Goal: Information Seeking & Learning: Learn about a topic

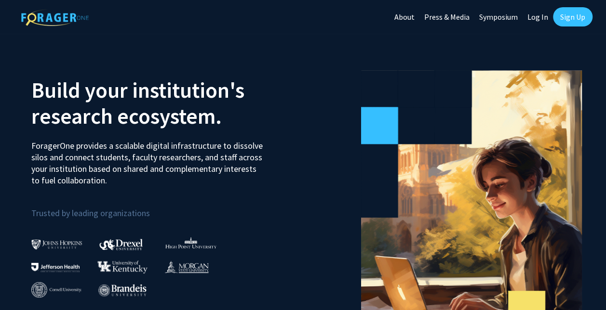
click at [542, 16] on link "Log In" at bounding box center [537, 17] width 30 height 34
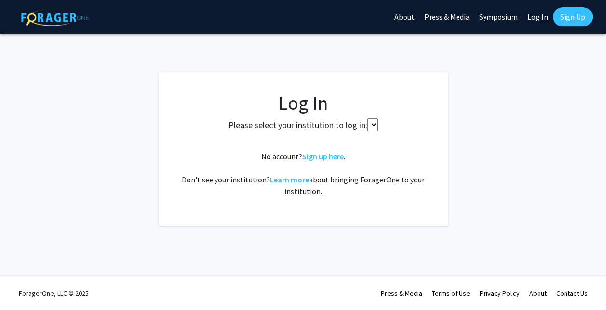
select select
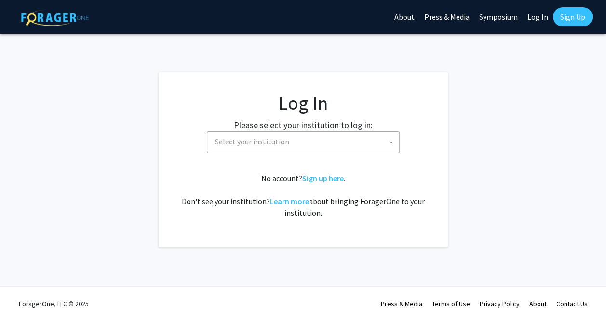
click at [311, 147] on span "Select your institution" at bounding box center [305, 142] width 188 height 20
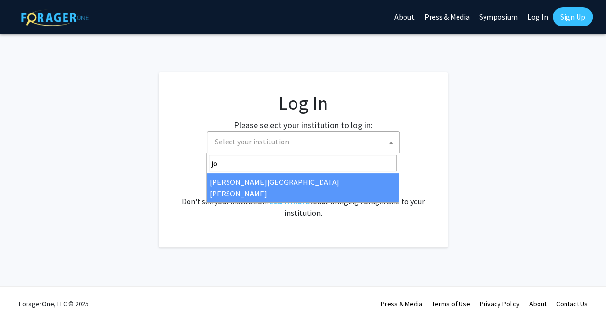
type input "jo"
select select "1"
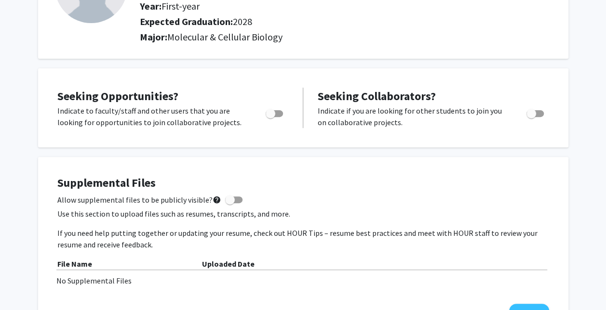
scroll to position [113, 0]
click at [272, 113] on span "Toggle" at bounding box center [271, 113] width 10 height 10
click at [270, 117] on input "Are you actively seeking opportunities?" at bounding box center [270, 117] width 0 height 0
checkbox input "true"
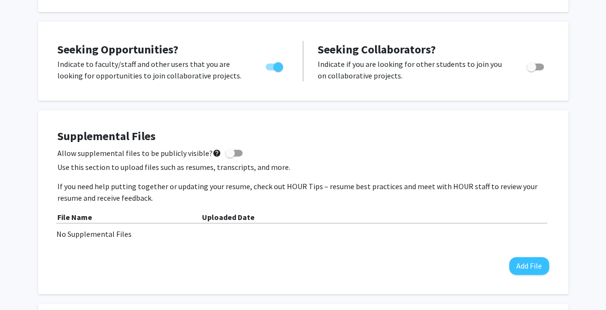
scroll to position [0, 0]
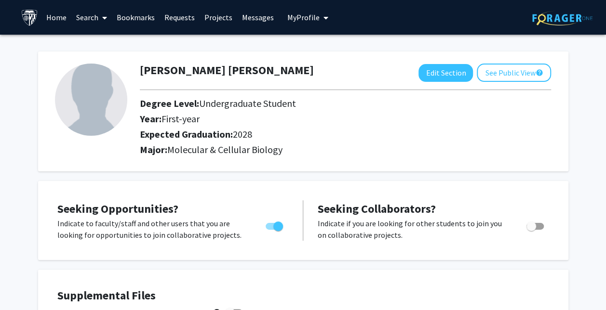
click at [82, 18] on link "Search" at bounding box center [91, 17] width 40 height 34
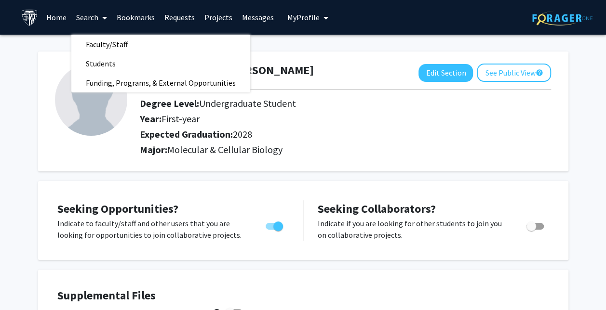
click at [96, 43] on span "Faculty/Staff" at bounding box center [106, 44] width 71 height 19
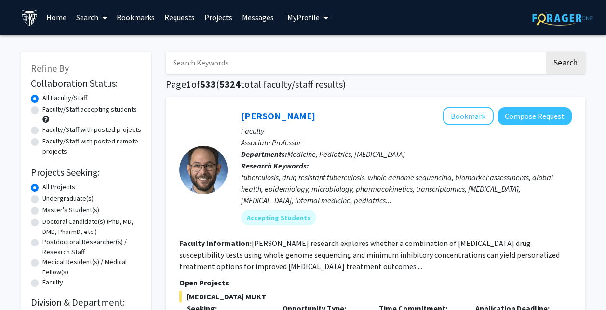
click at [42, 110] on label "Faculty/Staff accepting students" at bounding box center [89, 110] width 94 height 10
click at [42, 110] on input "Faculty/Staff accepting students" at bounding box center [45, 108] width 6 height 6
radio input "true"
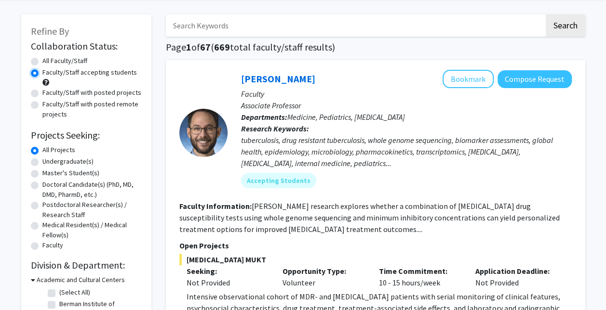
scroll to position [48, 0]
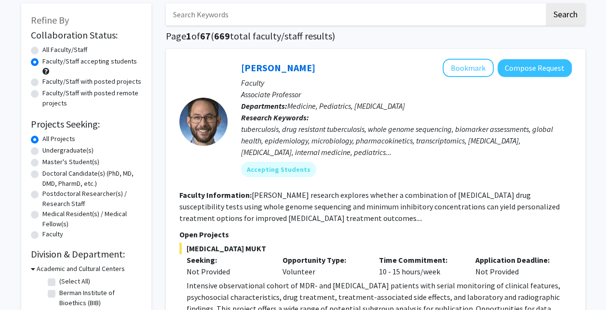
click at [42, 155] on label "Undergraduate(s)" at bounding box center [67, 151] width 51 height 10
click at [42, 152] on input "Undergraduate(s)" at bounding box center [45, 149] width 6 height 6
radio input "true"
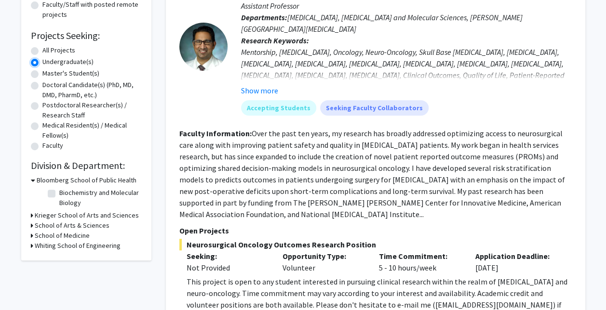
scroll to position [147, 0]
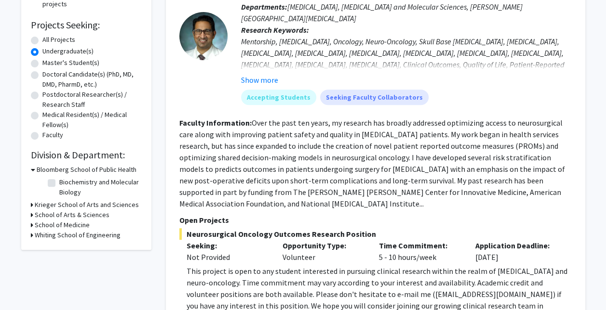
click at [59, 205] on h3 "Krieger School of Arts and Sciences" at bounding box center [87, 205] width 104 height 10
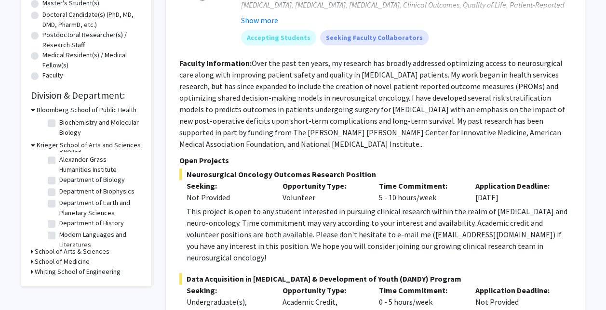
scroll to position [34, 0]
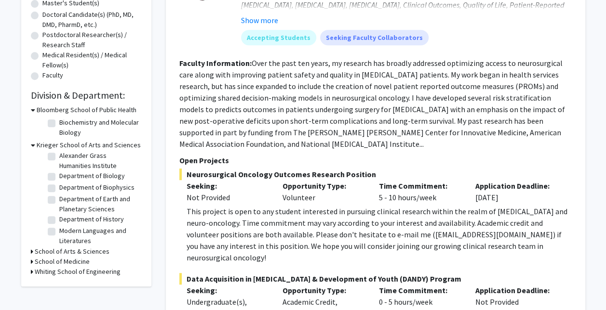
click at [59, 179] on label "Department of Biology" at bounding box center [92, 176] width 66 height 10
click at [59, 177] on input "Department of Biology" at bounding box center [62, 174] width 6 height 6
checkbox input "true"
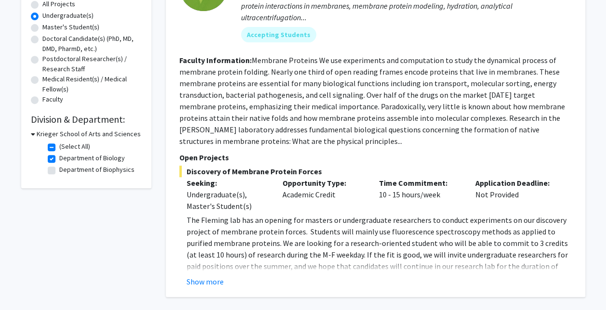
scroll to position [184, 0]
click at [59, 171] on label "Department of Biophysics" at bounding box center [96, 169] width 75 height 10
click at [59, 171] on input "Department of Biophysics" at bounding box center [62, 167] width 6 height 6
checkbox input "true"
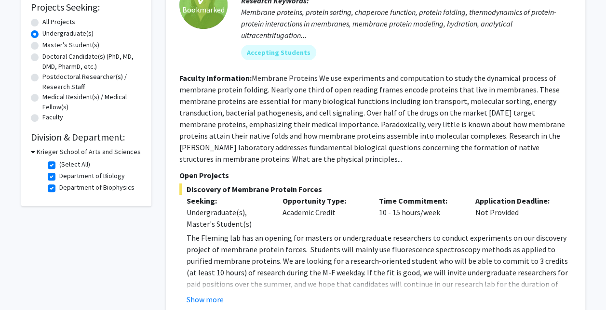
scroll to position [166, 0]
click at [59, 178] on label "Department of Biology" at bounding box center [92, 176] width 66 height 10
click at [59, 177] on input "Department of Biology" at bounding box center [62, 174] width 6 height 6
checkbox input "false"
checkbox input "true"
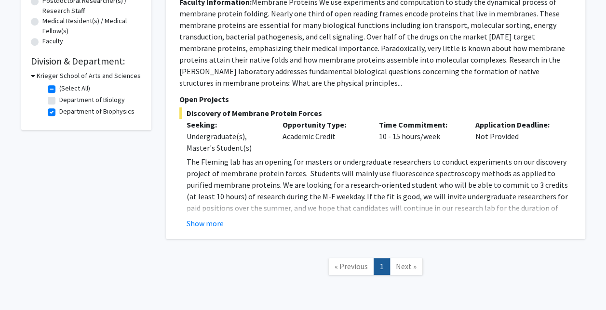
scroll to position [277, 0]
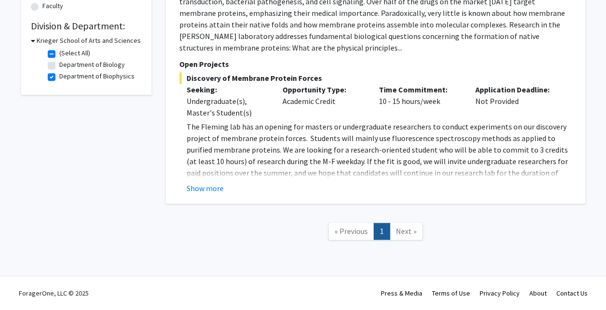
click at [59, 79] on label "Department of Biophysics" at bounding box center [96, 76] width 75 height 10
click at [59, 78] on input "Department of Biophysics" at bounding box center [62, 74] width 6 height 6
checkbox input "false"
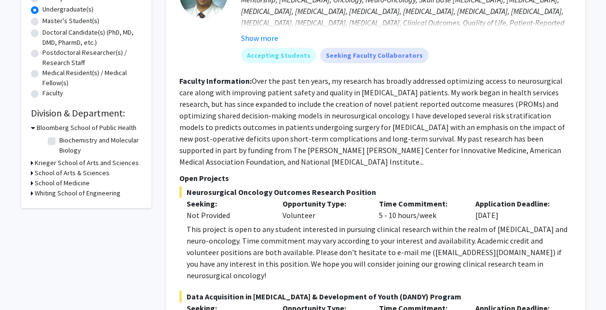
scroll to position [187, 0]
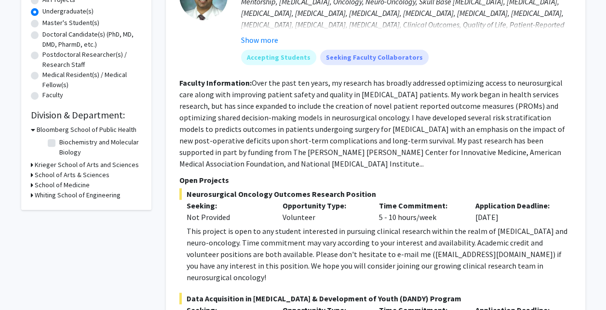
click at [68, 166] on h3 "Krieger School of Arts and Sciences" at bounding box center [87, 165] width 104 height 10
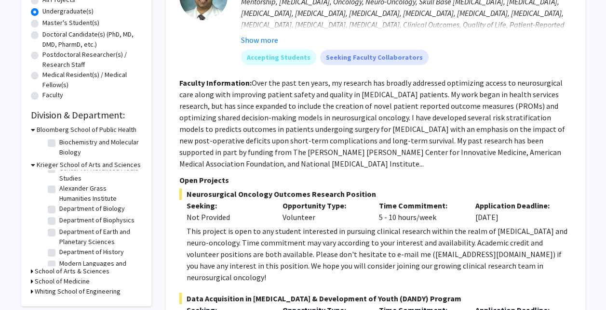
scroll to position [0, 0]
click at [56, 176] on fg-checkbox "(Select All) (Select All)" at bounding box center [94, 179] width 92 height 12
click at [59, 177] on label "(Select All)" at bounding box center [74, 178] width 31 height 10
click at [59, 177] on input "(Select All)" at bounding box center [62, 176] width 6 height 6
checkbox input "true"
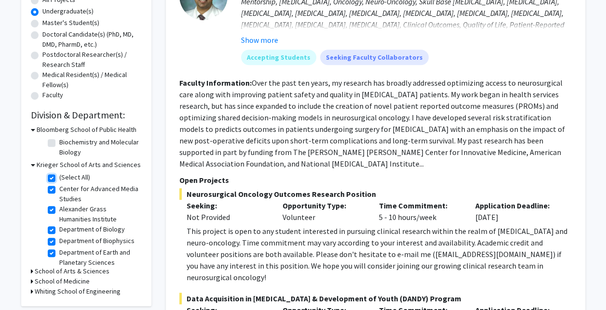
checkbox input "true"
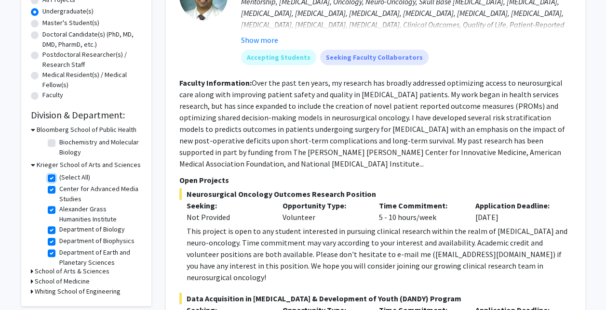
checkbox input "true"
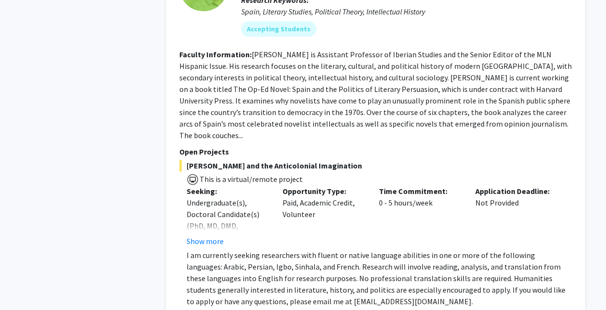
scroll to position [544, 0]
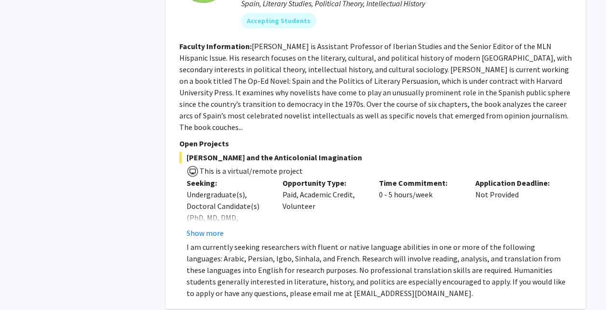
click at [209, 227] on button "Show more" at bounding box center [205, 233] width 37 height 12
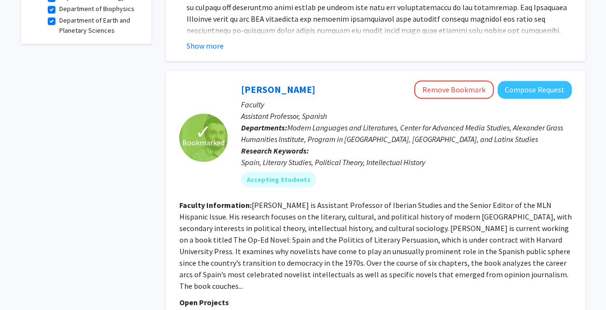
scroll to position [384, 0]
click at [428, 81] on button "Remove Bookmark" at bounding box center [454, 90] width 80 height 18
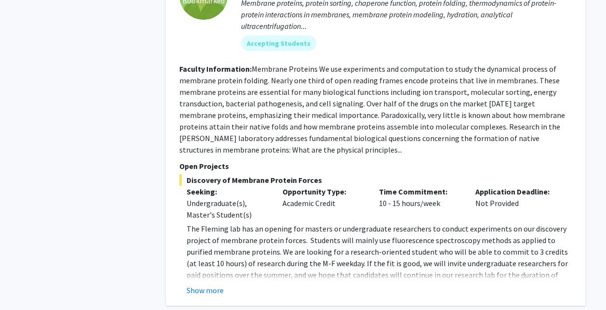
scroll to position [1429, 0]
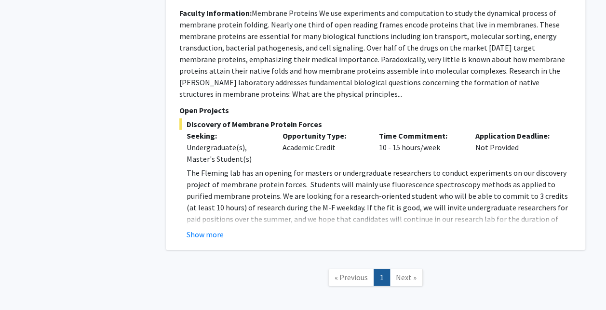
click at [227, 229] on div "Show more" at bounding box center [379, 235] width 385 height 12
click at [219, 229] on button "Show more" at bounding box center [205, 235] width 37 height 12
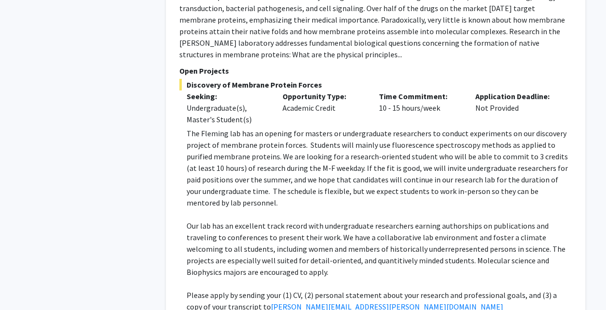
scroll to position [1544, 0]
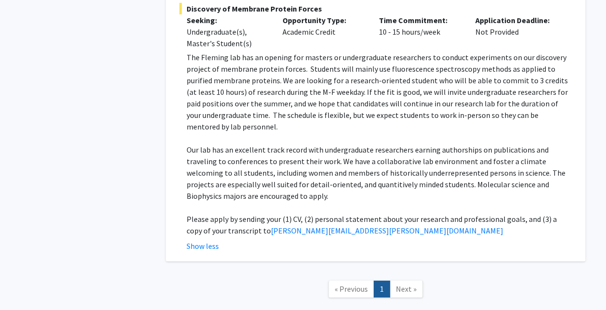
click at [401, 284] on span "Next »" at bounding box center [406, 289] width 21 height 10
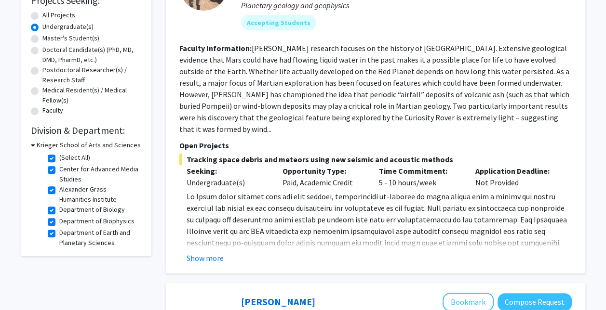
scroll to position [173, 0]
click at [37, 144] on h3 "Krieger School of Arts and Sciences" at bounding box center [89, 145] width 104 height 10
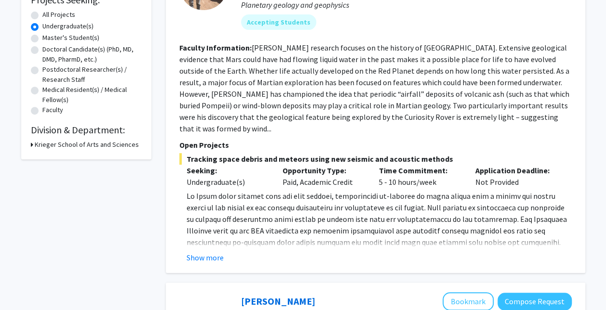
click at [40, 146] on h3 "Krieger School of Arts and Sciences" at bounding box center [87, 145] width 104 height 10
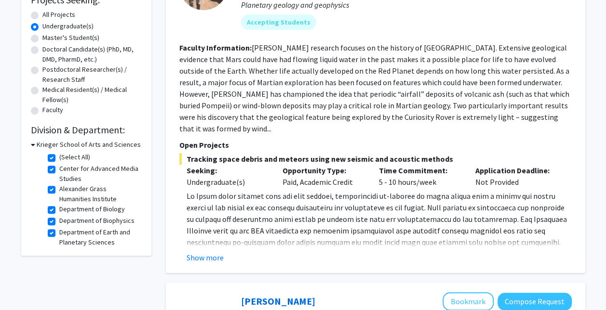
click at [59, 157] on label "(Select All)" at bounding box center [74, 157] width 31 height 10
click at [59, 157] on input "(Select All)" at bounding box center [62, 155] width 6 height 6
checkbox input "false"
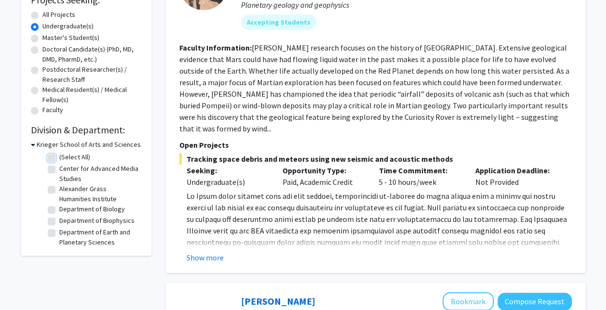
checkbox input "false"
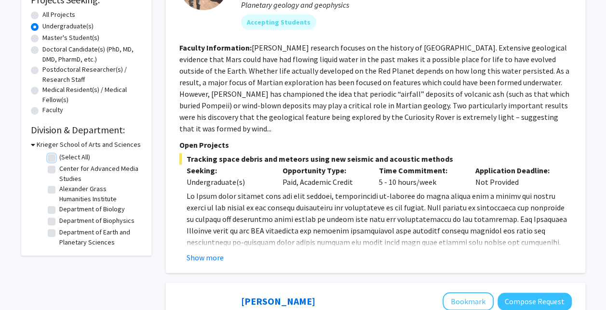
checkbox input "false"
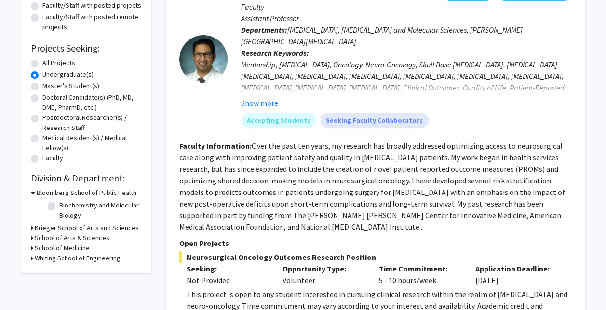
scroll to position [128, 0]
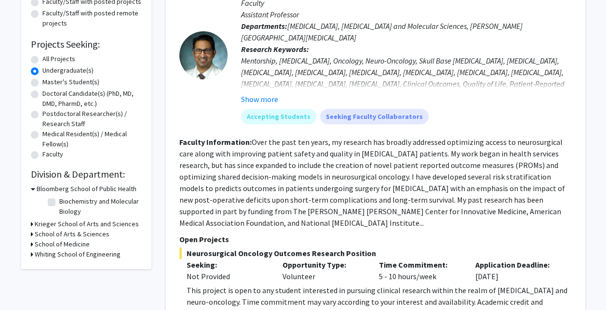
click at [59, 202] on label "Biochemistry and Molecular Biology" at bounding box center [99, 207] width 80 height 20
click at [59, 202] on input "Biochemistry and Molecular Biology" at bounding box center [62, 200] width 6 height 6
checkbox input "true"
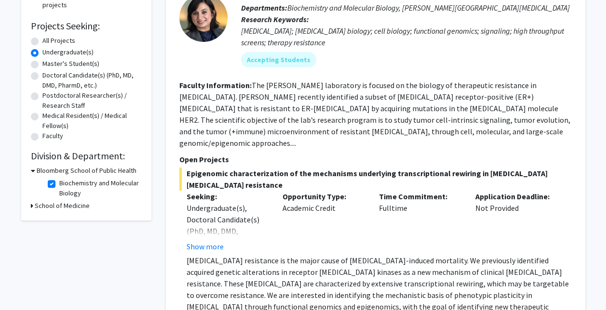
scroll to position [147, 0]
click at [59, 184] on label "Biochemistry and Molecular Biology" at bounding box center [99, 188] width 80 height 20
click at [59, 184] on input "Biochemistry and Molecular Biology" at bounding box center [62, 181] width 6 height 6
checkbox input "false"
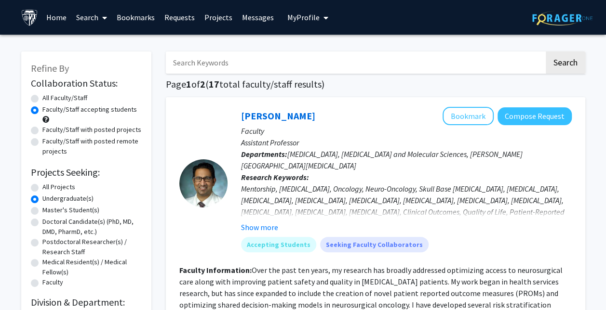
scroll to position [122, 0]
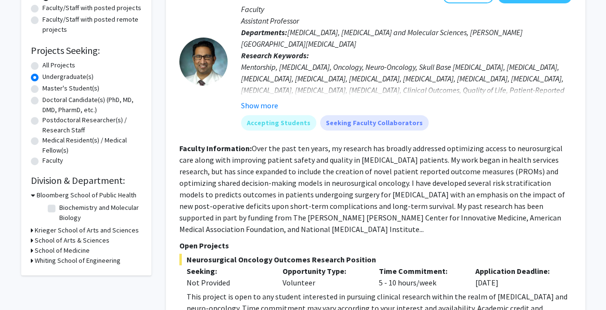
click at [59, 211] on label "Biochemistry and Molecular Biology" at bounding box center [99, 213] width 80 height 20
click at [59, 209] on input "Biochemistry and Molecular Biology" at bounding box center [62, 206] width 6 height 6
checkbox input "true"
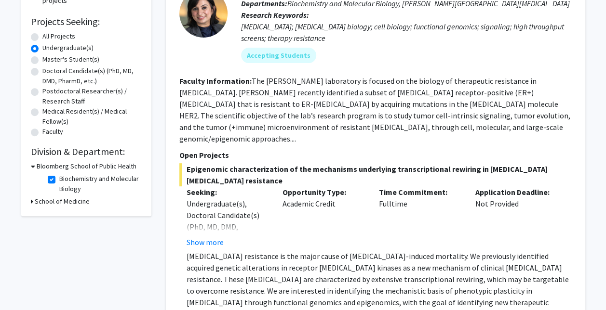
scroll to position [151, 0]
click at [202, 236] on button "Show more" at bounding box center [205, 242] width 37 height 12
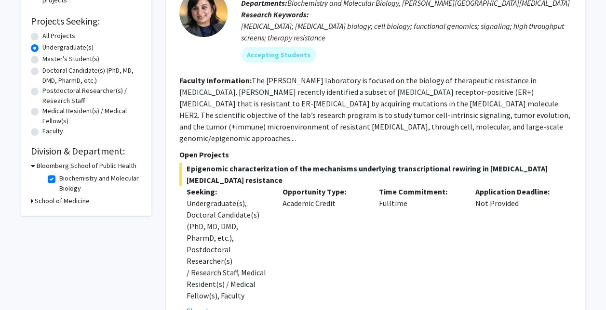
click at [59, 178] on label "Biochemistry and Molecular Biology" at bounding box center [99, 184] width 80 height 20
click at [59, 178] on input "Biochemistry and Molecular Biology" at bounding box center [62, 177] width 6 height 6
checkbox input "false"
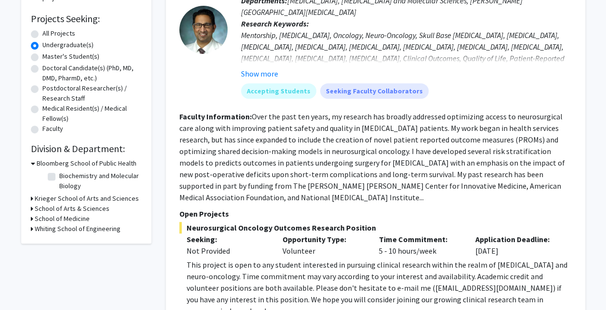
scroll to position [155, 0]
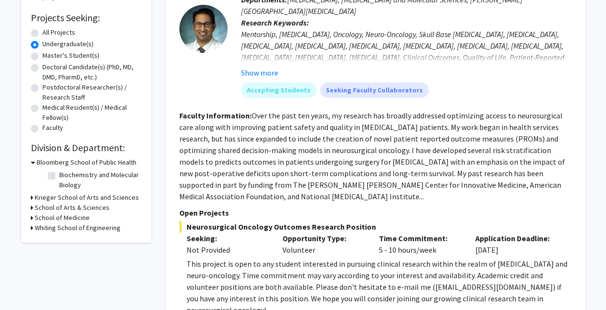
click at [31, 162] on icon at bounding box center [33, 163] width 4 height 10
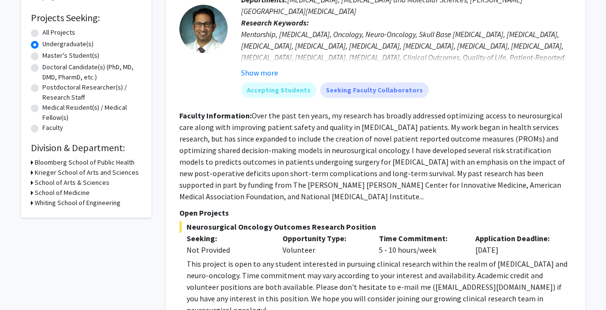
scroll to position [0, 0]
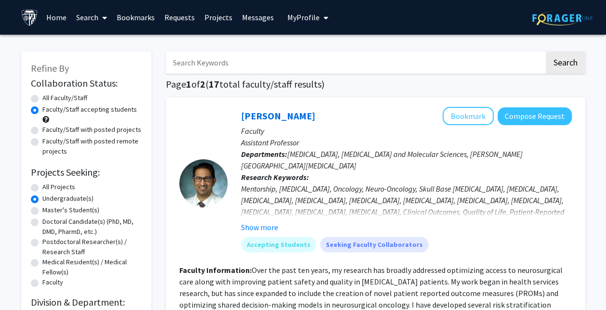
click at [139, 23] on link "Bookmarks" at bounding box center [136, 17] width 48 height 34
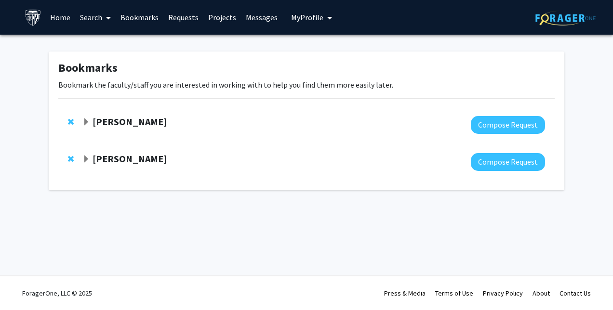
click at [122, 122] on strong "[PERSON_NAME]" at bounding box center [130, 122] width 74 height 12
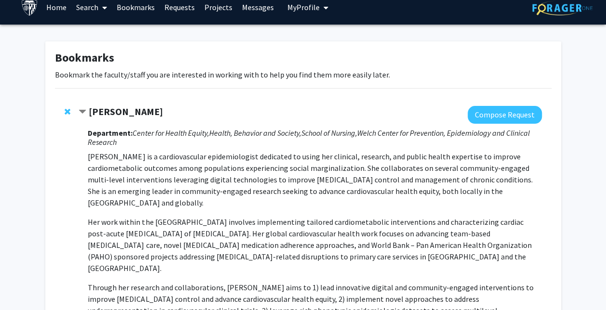
scroll to position [9, 0]
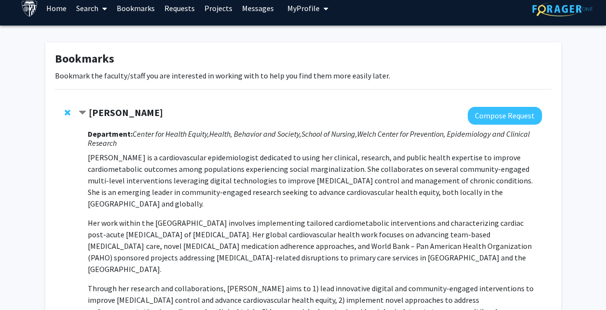
click at [102, 112] on strong "[PERSON_NAME]" at bounding box center [126, 113] width 74 height 12
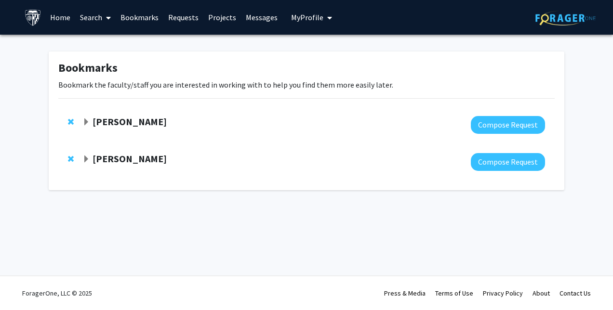
click at [122, 156] on strong "[PERSON_NAME]" at bounding box center [130, 159] width 74 height 12
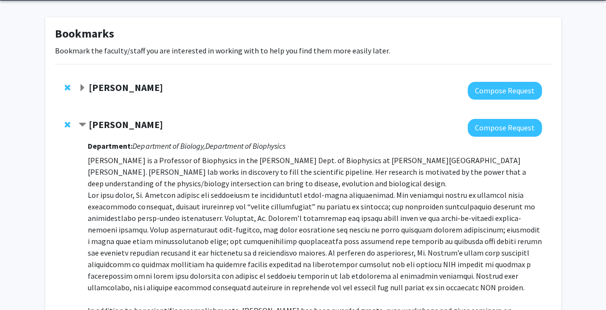
scroll to position [34, 0]
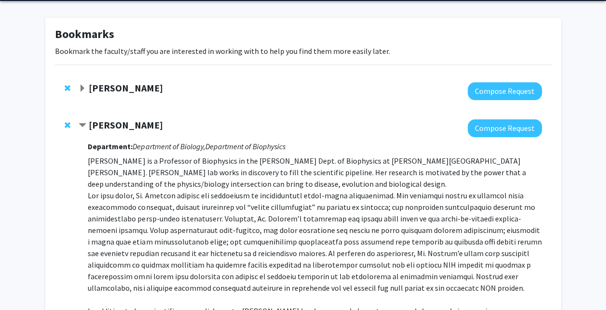
click at [102, 129] on strong "[PERSON_NAME]" at bounding box center [126, 125] width 74 height 12
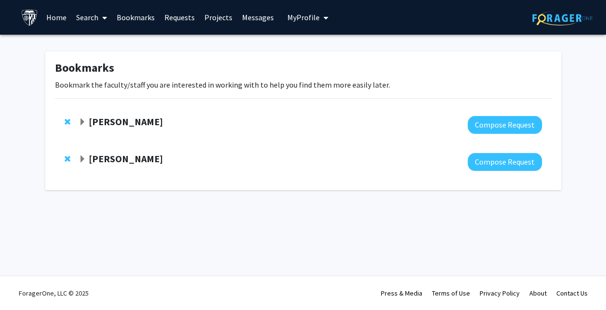
scroll to position [0, 0]
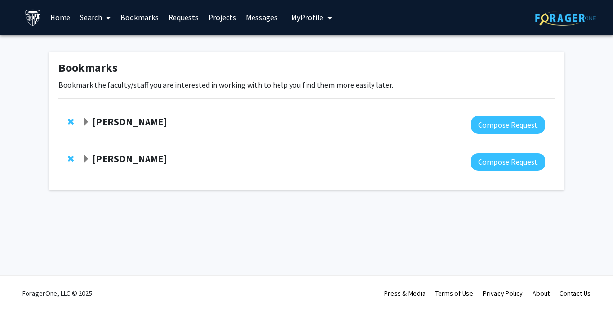
click at [65, 119] on div "[PERSON_NAME] Compose Request" at bounding box center [306, 125] width 496 height 37
click at [69, 121] on span "Remove Bunmi Ogungbe from bookmarks" at bounding box center [71, 122] width 6 height 8
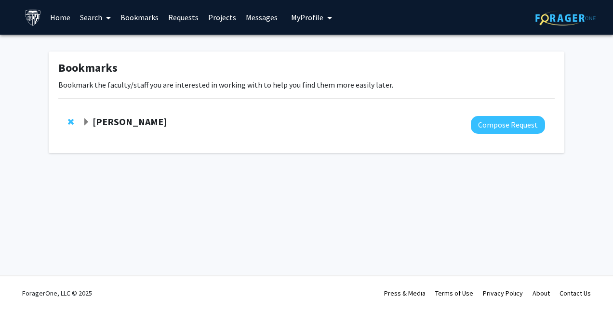
click at [69, 121] on span "Remove Karen Fleming from bookmarks" at bounding box center [71, 122] width 6 height 8
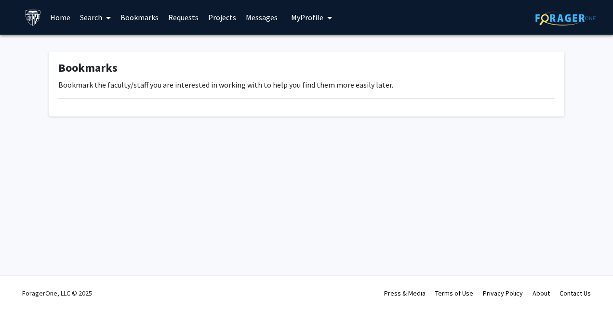
click at [94, 21] on link "Search" at bounding box center [95, 17] width 40 height 34
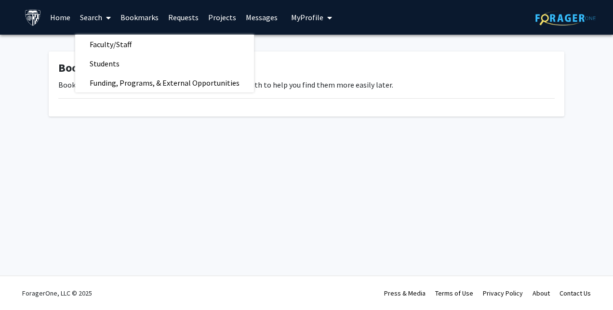
click at [113, 46] on span "Faculty/Staff" at bounding box center [110, 44] width 71 height 19
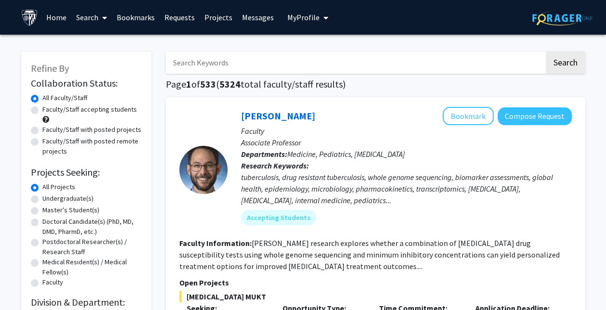
click at [94, 20] on link "Search" at bounding box center [91, 17] width 40 height 34
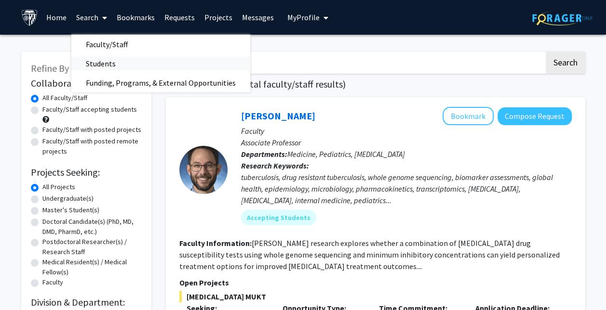
click at [91, 61] on span "Students" at bounding box center [100, 63] width 59 height 19
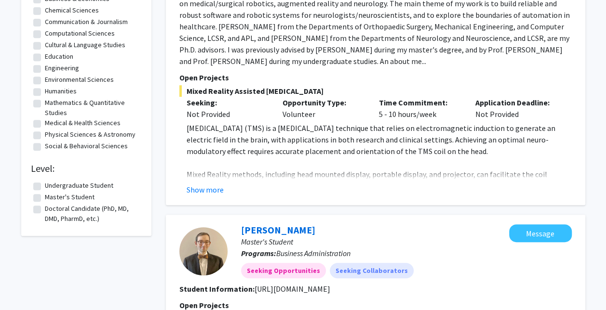
scroll to position [202, 0]
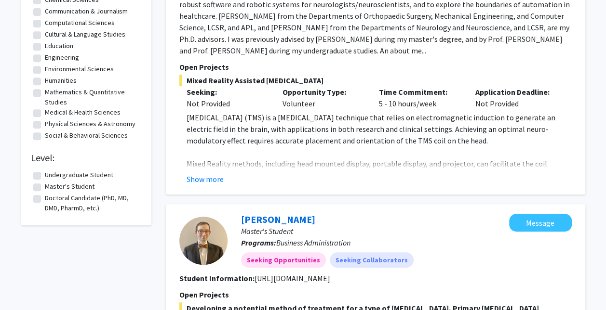
click at [45, 174] on label "Undergraduate Student" at bounding box center [79, 175] width 68 height 10
click at [45, 174] on input "Undergraduate Student" at bounding box center [48, 173] width 6 height 6
checkbox input "true"
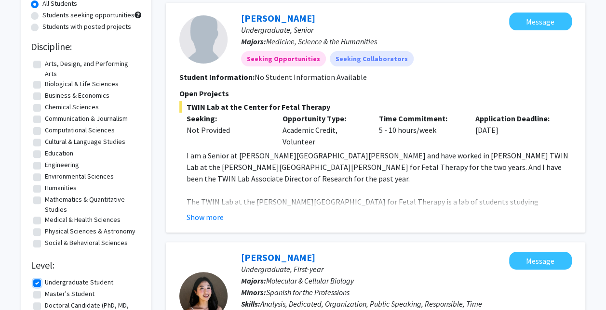
scroll to position [97, 0]
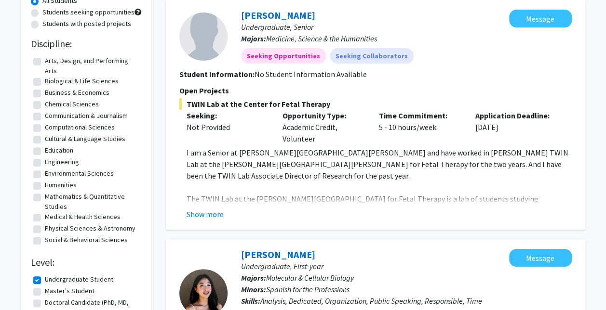
click at [198, 218] on button "Show more" at bounding box center [205, 215] width 37 height 12
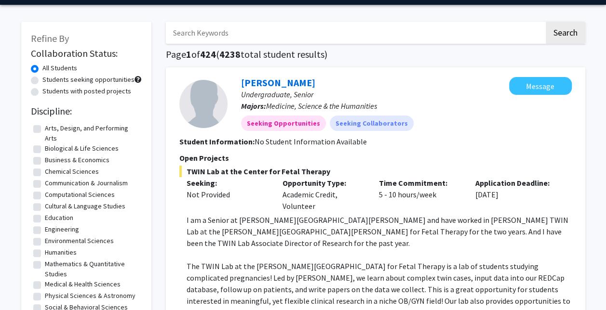
scroll to position [0, 0]
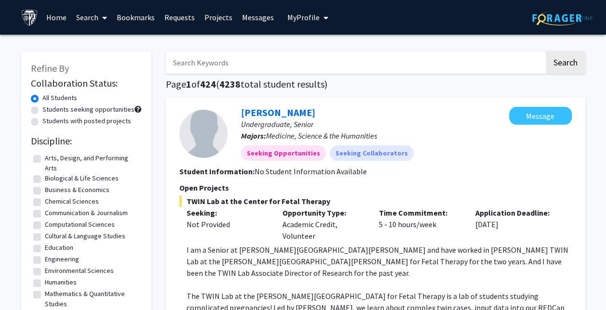
click at [87, 19] on link "Search" at bounding box center [91, 17] width 40 height 34
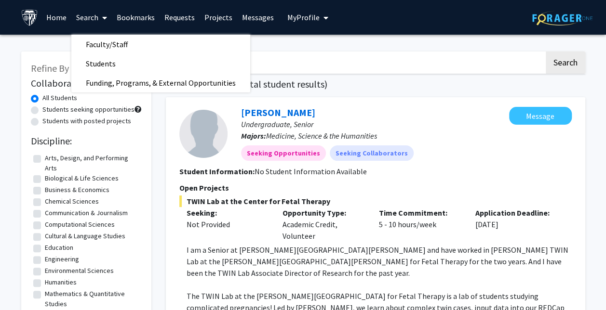
click at [109, 43] on span "Faculty/Staff" at bounding box center [106, 44] width 71 height 19
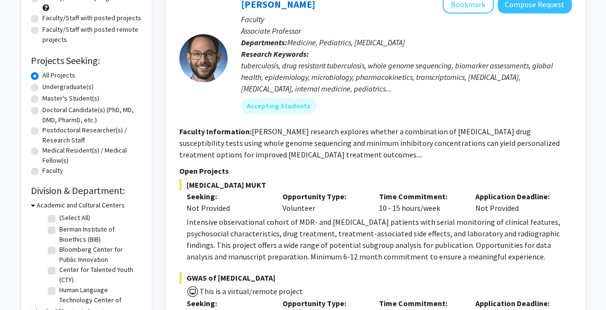
scroll to position [111, 0]
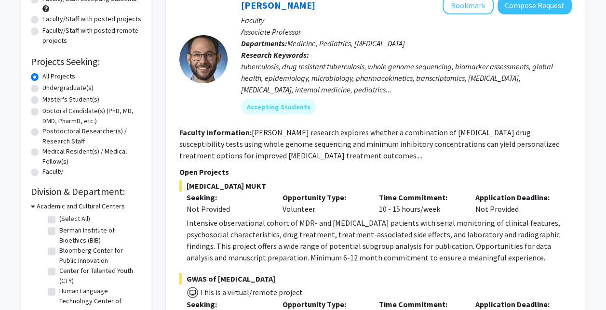
click at [42, 88] on label "Undergraduate(s)" at bounding box center [67, 88] width 51 height 10
click at [42, 88] on input "Undergraduate(s)" at bounding box center [45, 86] width 6 height 6
radio input "true"
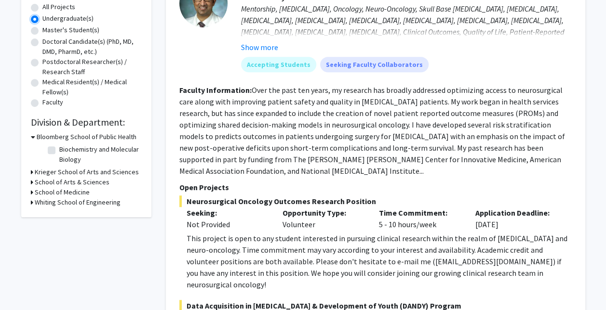
scroll to position [180, 0]
click at [76, 196] on h3 "School of Medicine" at bounding box center [62, 193] width 55 height 10
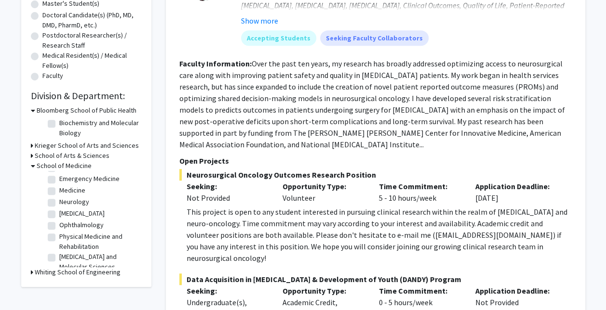
scroll to position [0, 0]
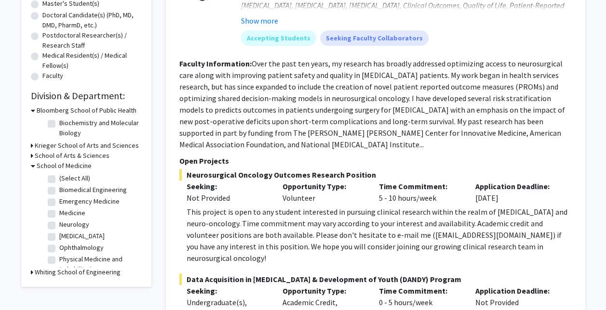
click at [76, 153] on h3 "School of Arts & Sciences" at bounding box center [72, 156] width 75 height 10
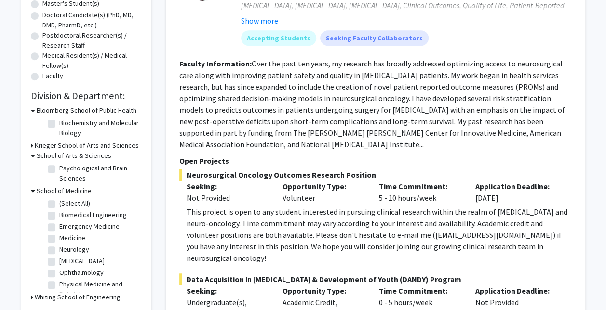
click at [76, 154] on h3 "School of Arts & Sciences" at bounding box center [74, 156] width 75 height 10
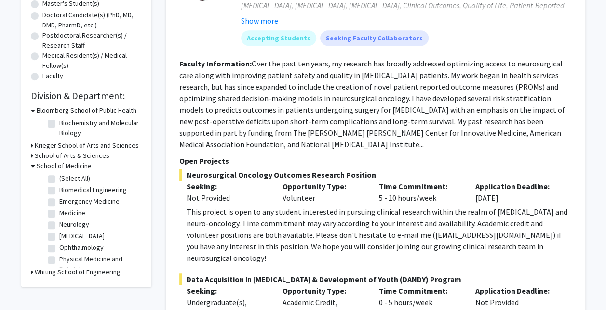
click at [74, 156] on h3 "School of Arts & Sciences" at bounding box center [72, 156] width 75 height 10
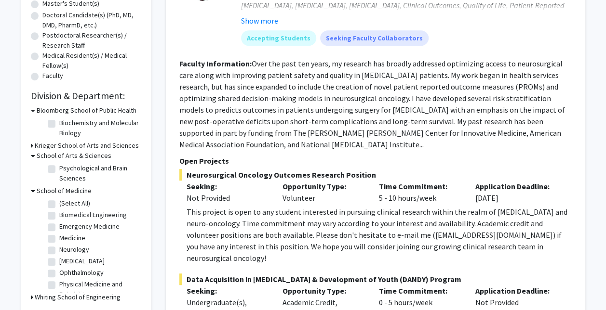
click at [70, 145] on h3 "Krieger School of Arts and Sciences" at bounding box center [87, 146] width 104 height 10
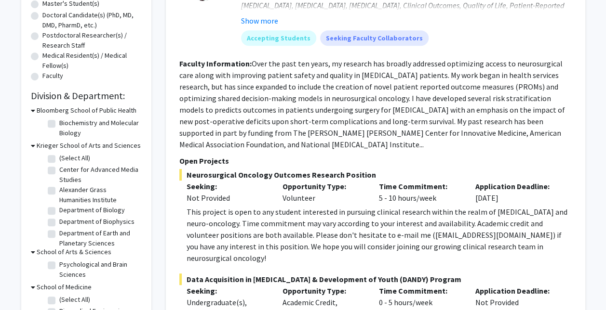
click at [59, 127] on label "Biochemistry and Molecular Biology" at bounding box center [99, 128] width 80 height 20
click at [59, 124] on input "Biochemistry and Molecular Biology" at bounding box center [62, 121] width 6 height 6
checkbox input "true"
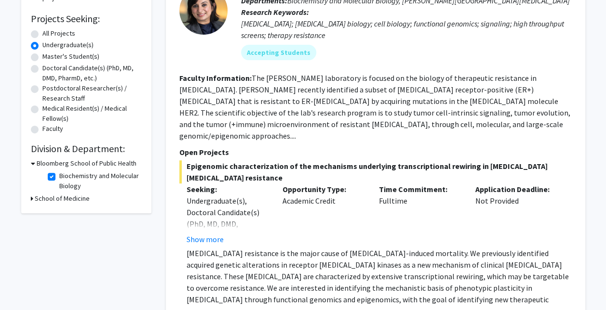
scroll to position [161, 0]
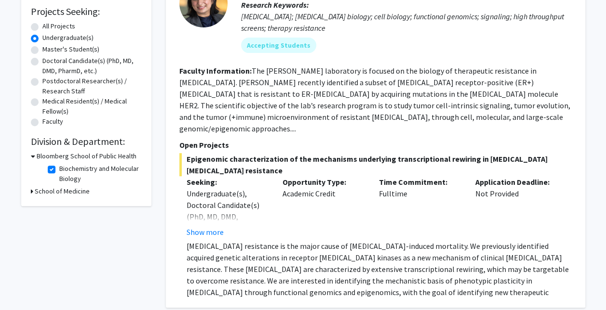
click at [56, 195] on h3 "School of Medicine" at bounding box center [62, 192] width 55 height 10
click at [59, 202] on label "[PERSON_NAME][GEOGRAPHIC_DATA][MEDICAL_DATA]" at bounding box center [99, 214] width 80 height 30
click at [59, 202] on input "[PERSON_NAME][GEOGRAPHIC_DATA][MEDICAL_DATA]" at bounding box center [62, 202] width 6 height 6
checkbox input "true"
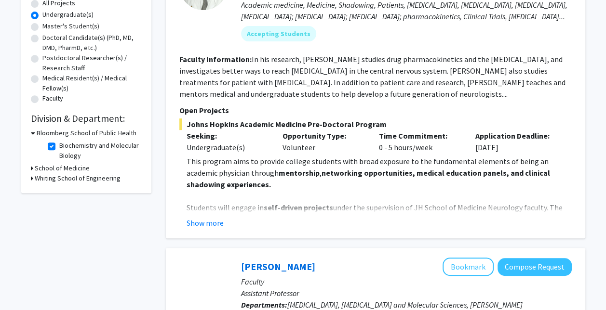
scroll to position [185, 0]
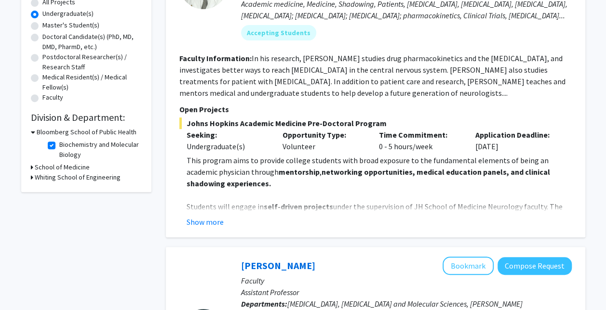
click at [42, 169] on h3 "School of Medicine" at bounding box center [62, 167] width 55 height 10
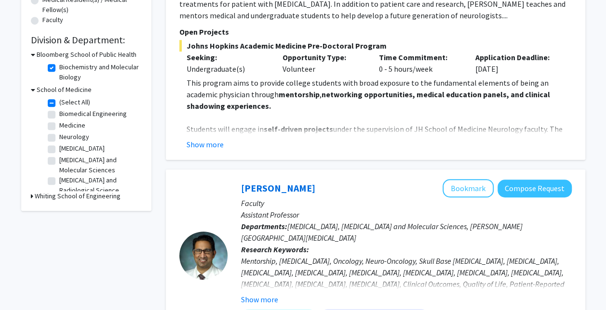
scroll to position [37, 0]
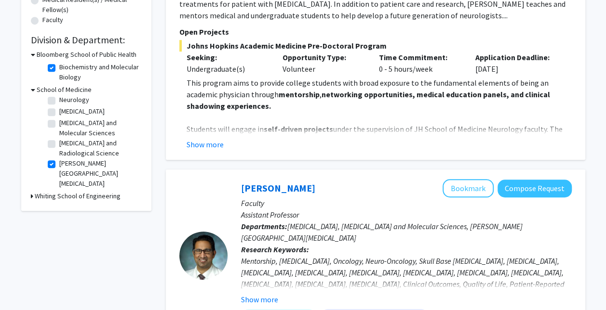
click at [68, 59] on h3 "Bloomberg School of Public Health" at bounding box center [87, 55] width 100 height 10
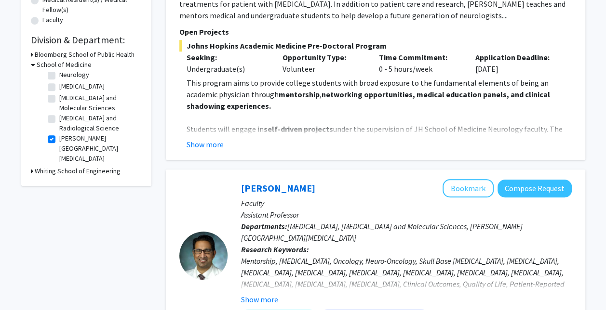
click at [63, 63] on h3 "School of Medicine" at bounding box center [64, 65] width 55 height 10
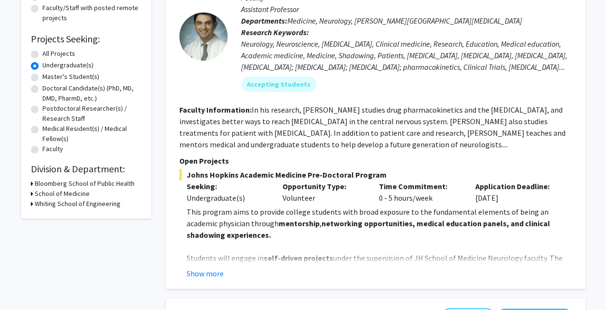
scroll to position [134, 0]
click at [80, 181] on h3 "Bloomberg School of Public Health" at bounding box center [85, 183] width 100 height 10
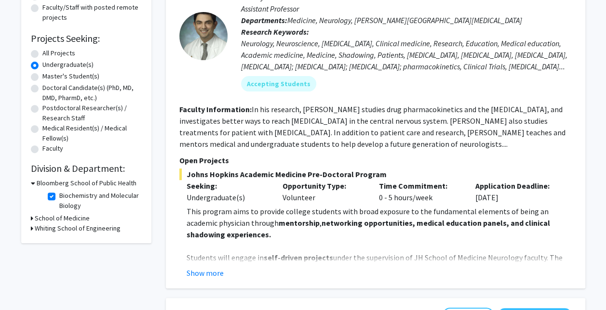
click at [59, 195] on label "Biochemistry and Molecular Biology" at bounding box center [99, 201] width 80 height 20
click at [59, 195] on input "Biochemistry and Molecular Biology" at bounding box center [62, 194] width 6 height 6
checkbox input "false"
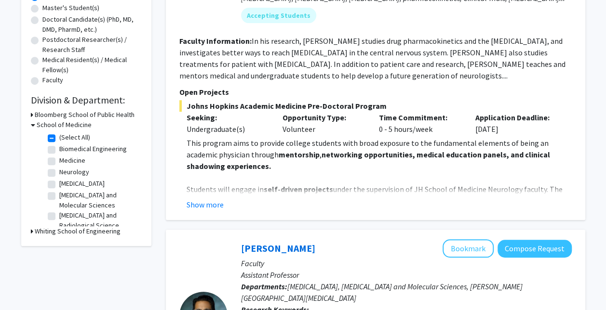
scroll to position [206, 0]
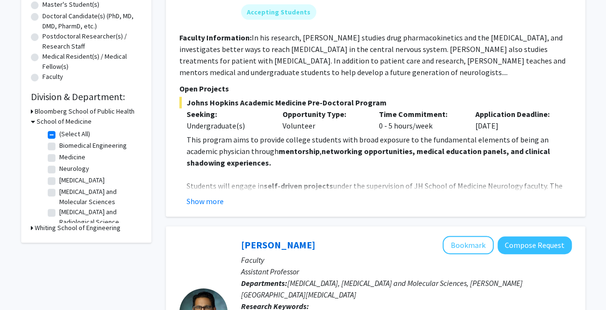
click at [59, 132] on label "(Select All)" at bounding box center [74, 134] width 31 height 10
click at [59, 132] on input "(Select All)" at bounding box center [62, 132] width 6 height 6
checkbox input "false"
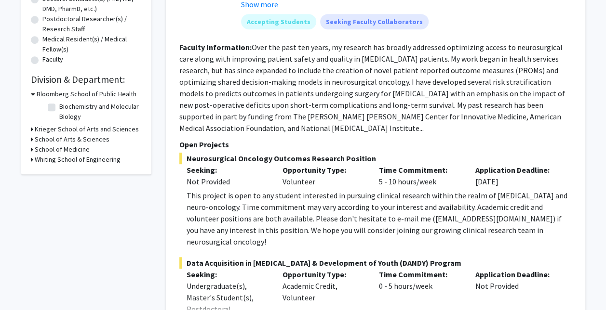
scroll to position [223, 0]
click at [55, 132] on h3 "Krieger School of Arts and Sciences" at bounding box center [87, 130] width 104 height 10
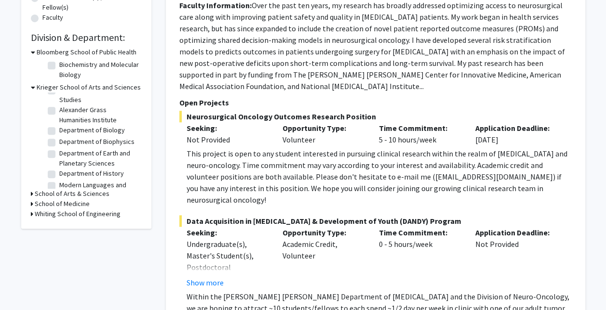
scroll to position [22, 0]
click at [74, 194] on h3 "School of Arts & Sciences" at bounding box center [72, 194] width 75 height 10
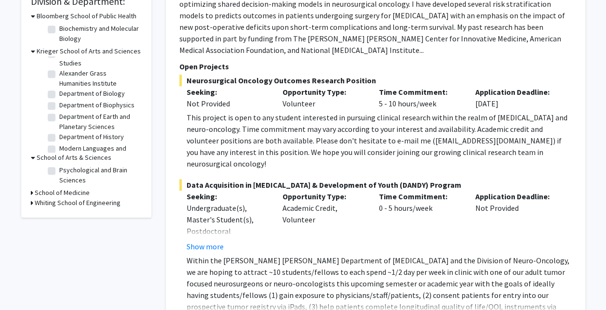
scroll to position [303, 0]
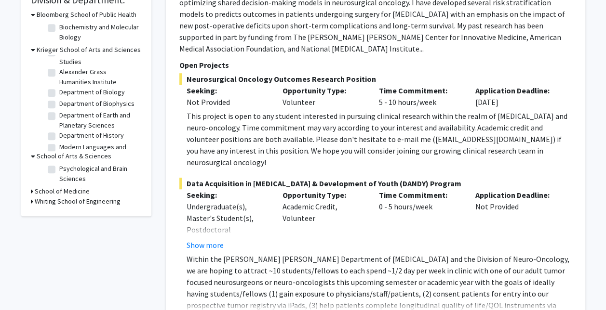
click at [74, 194] on h3 "School of Medicine" at bounding box center [62, 192] width 55 height 10
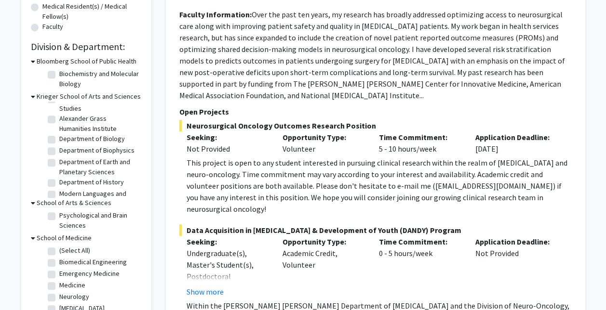
scroll to position [227, 0]
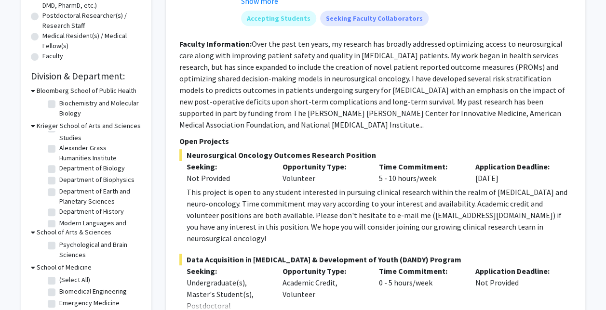
click at [59, 102] on label "Biochemistry and Molecular Biology" at bounding box center [99, 108] width 80 height 20
click at [59, 102] on input "Biochemistry and Molecular Biology" at bounding box center [62, 101] width 6 height 6
checkbox input "true"
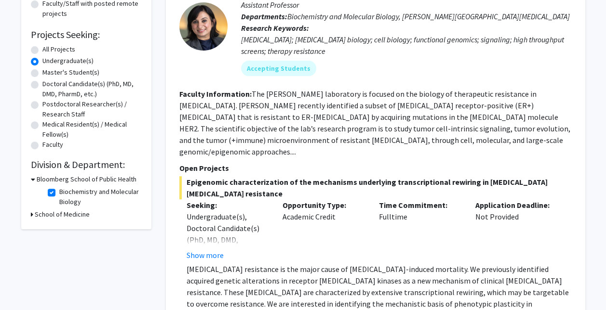
scroll to position [204, 0]
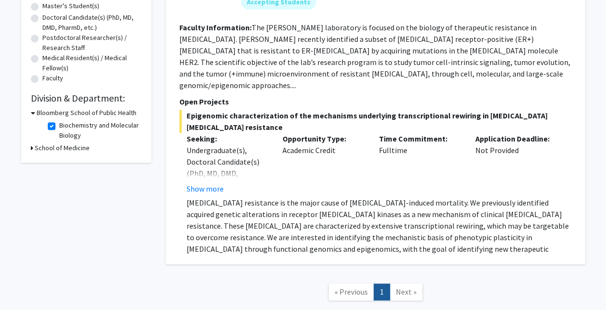
click at [400, 287] on span "Next »" at bounding box center [406, 292] width 21 height 10
click at [47, 125] on fg-checkbox-list "Biochemistry and Molecular Biology Biochemistry and Molecular Biology" at bounding box center [93, 130] width 96 height 25
click at [59, 127] on label "Biochemistry and Molecular Biology" at bounding box center [99, 130] width 80 height 20
click at [59, 127] on input "Biochemistry and Molecular Biology" at bounding box center [62, 123] width 6 height 6
checkbox input "false"
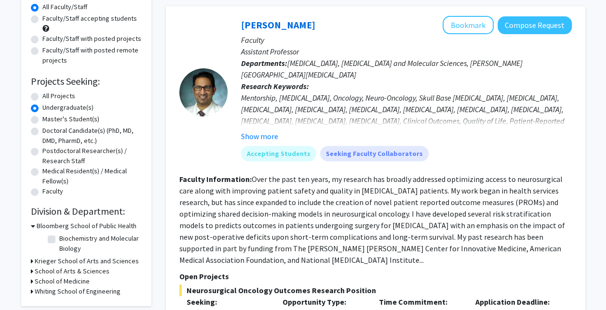
scroll to position [133, 0]
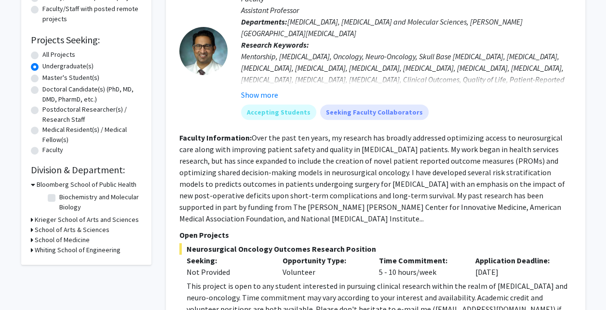
click at [48, 220] on h3 "Krieger School of Arts and Sciences" at bounding box center [87, 220] width 104 height 10
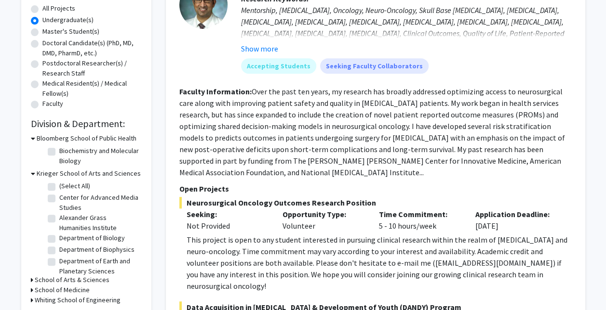
scroll to position [187, 0]
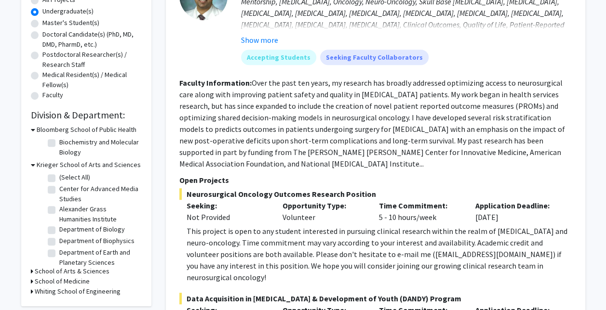
click at [59, 189] on label "Center for Advanced Media Studies" at bounding box center [99, 194] width 80 height 20
click at [59, 189] on input "Center for Advanced Media Studies" at bounding box center [62, 187] width 6 height 6
checkbox input "true"
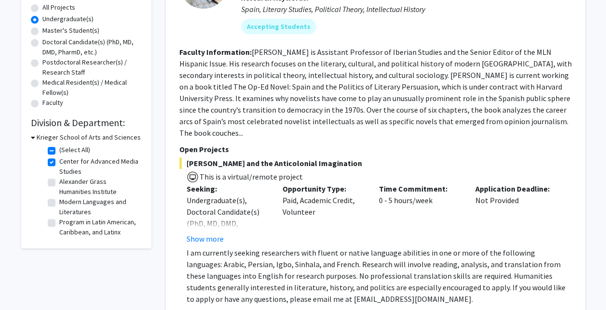
scroll to position [0, 0]
click at [59, 160] on label "Center for Advanced Media Studies" at bounding box center [99, 166] width 80 height 20
click at [59, 160] on input "Center for Advanced Media Studies" at bounding box center [62, 159] width 6 height 6
checkbox input "false"
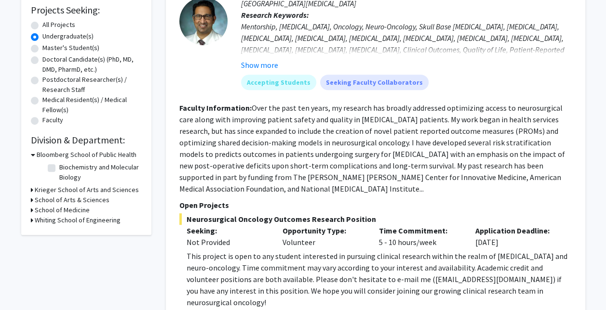
scroll to position [164, 0]
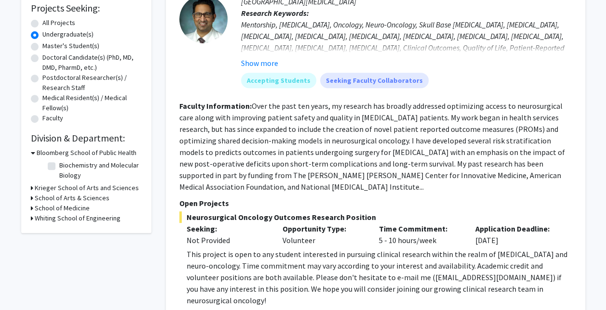
click at [63, 188] on h3 "Krieger School of Arts and Sciences" at bounding box center [87, 188] width 104 height 10
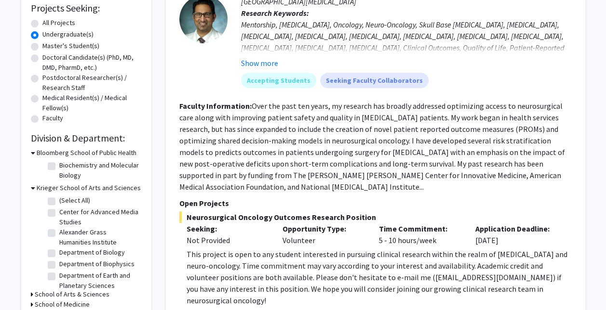
click at [45, 151] on h3 "Bloomberg School of Public Health" at bounding box center [87, 153] width 100 height 10
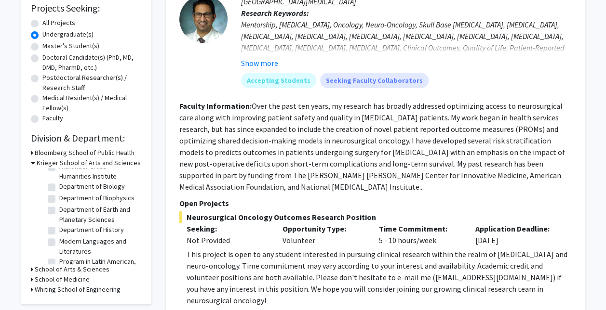
scroll to position [42, 0]
click at [59, 186] on label "Department of Biology" at bounding box center [92, 186] width 66 height 10
click at [59, 186] on input "Department of Biology" at bounding box center [62, 184] width 6 height 6
checkbox input "true"
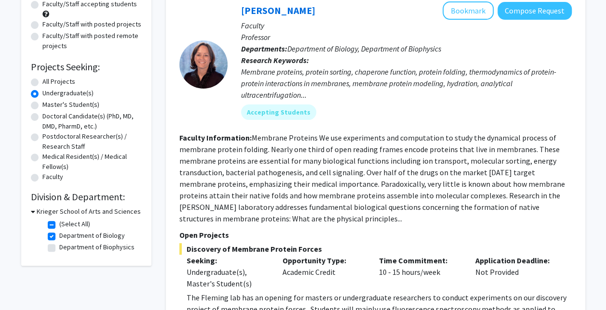
scroll to position [106, 0]
click at [59, 238] on label "Department of Biology" at bounding box center [92, 235] width 66 height 10
click at [59, 237] on input "Department of Biology" at bounding box center [62, 233] width 6 height 6
checkbox input "false"
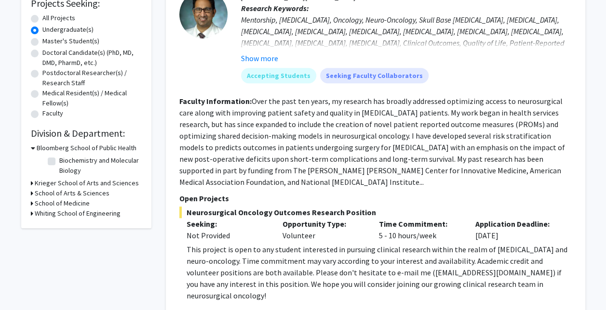
scroll to position [181, 0]
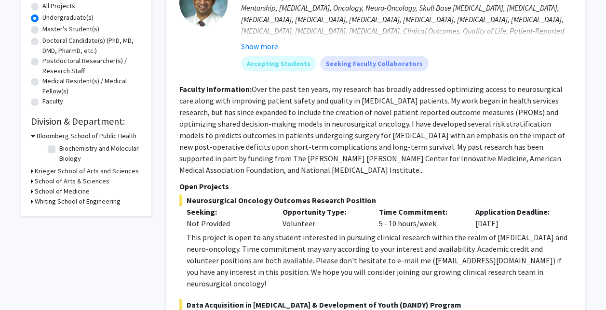
click at [77, 171] on h3 "Krieger School of Arts and Sciences" at bounding box center [87, 171] width 104 height 10
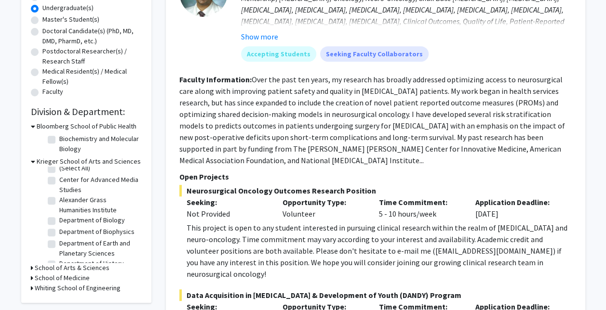
scroll to position [4, 0]
click at [88, 222] on label "Department of Biology" at bounding box center [92, 222] width 66 height 10
click at [66, 222] on input "Department of Biology" at bounding box center [62, 220] width 6 height 6
checkbox input "true"
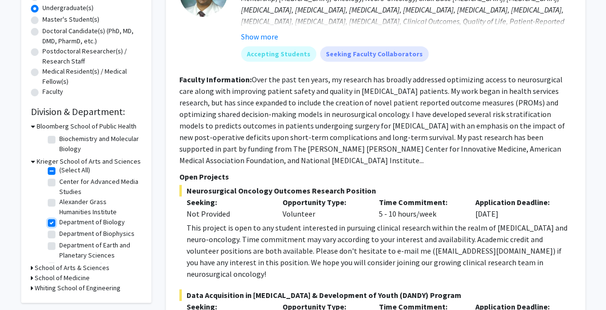
checkbox input "true"
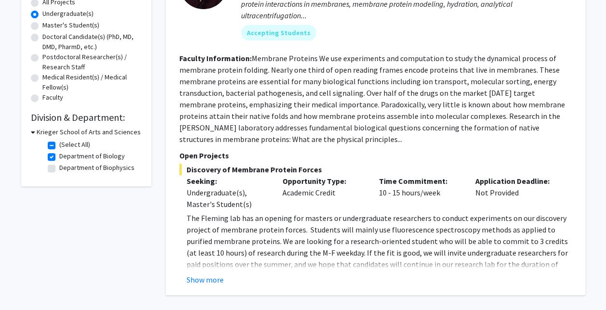
scroll to position [188, 0]
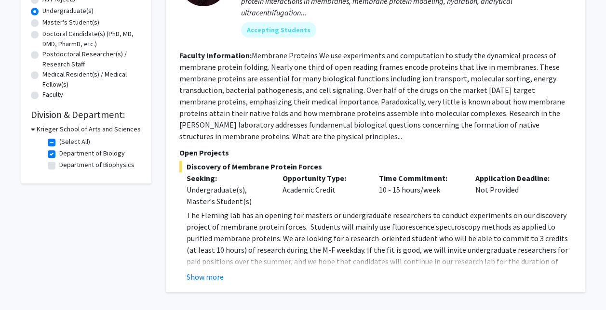
click at [206, 278] on button "Show more" at bounding box center [205, 277] width 37 height 12
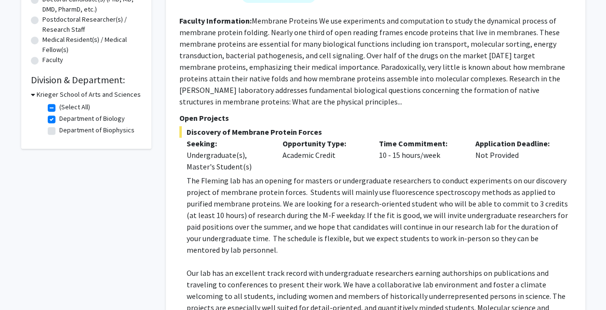
scroll to position [221, 0]
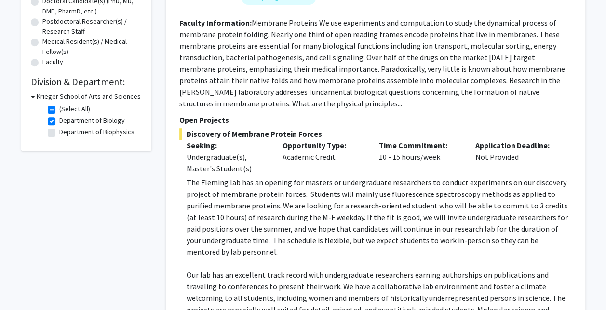
click at [59, 110] on label "(Select All)" at bounding box center [74, 109] width 31 height 10
click at [59, 110] on input "(Select All)" at bounding box center [62, 107] width 6 height 6
checkbox input "false"
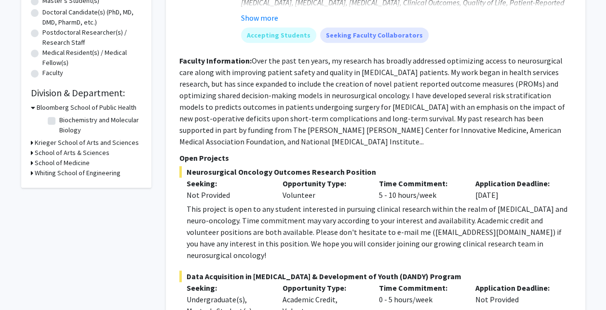
scroll to position [214, 0]
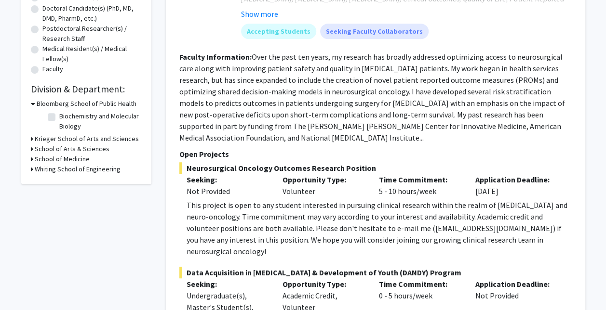
click at [55, 150] on h3 "School of Arts & Sciences" at bounding box center [72, 149] width 75 height 10
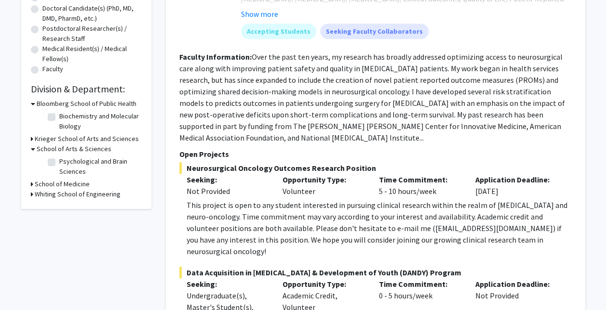
scroll to position [229, 0]
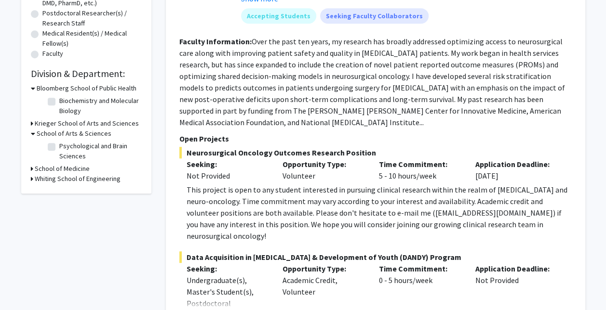
click at [59, 148] on label "Psychological and Brain Sciences" at bounding box center [99, 151] width 80 height 20
click at [59, 147] on input "Psychological and Brain Sciences" at bounding box center [62, 144] width 6 height 6
checkbox input "true"
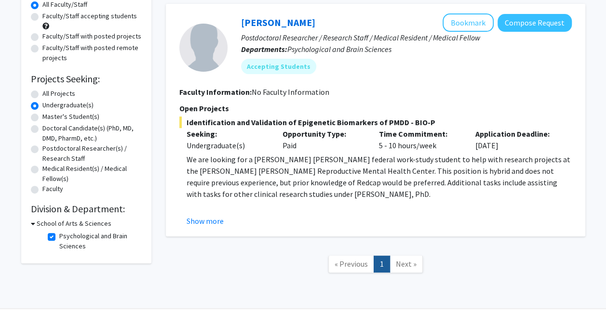
scroll to position [87, 0]
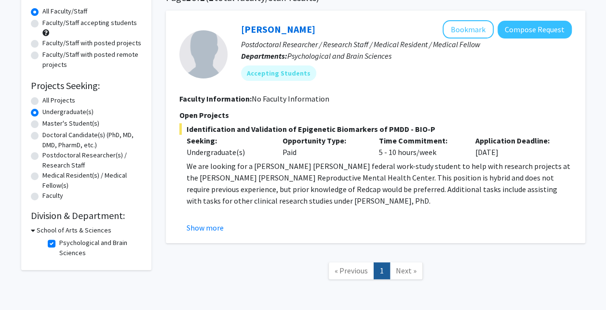
click at [208, 227] on button "Show more" at bounding box center [205, 228] width 37 height 12
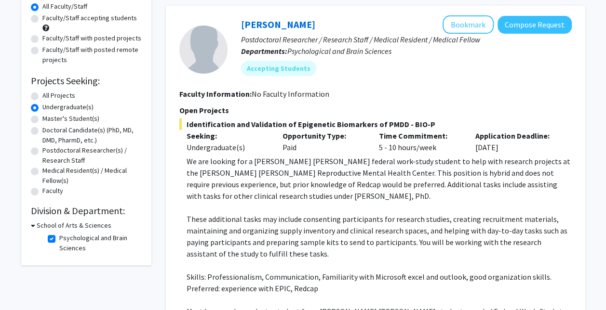
scroll to position [92, 0]
drag, startPoint x: 474, startPoint y: 24, endPoint x: 372, endPoint y: 89, distance: 121.1
click at [372, 89] on section "Faculty Information: No Faculty Information" at bounding box center [375, 94] width 392 height 12
click at [453, 29] on button "Bookmark" at bounding box center [467, 24] width 51 height 18
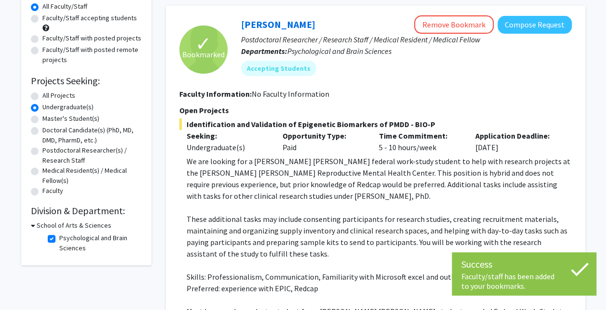
scroll to position [114, 0]
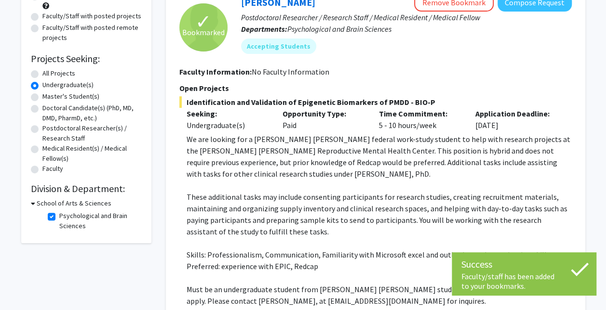
click at [45, 200] on h3 "School of Arts & Sciences" at bounding box center [74, 204] width 75 height 10
click at [57, 205] on h3 "School of Arts & Sciences" at bounding box center [72, 204] width 75 height 10
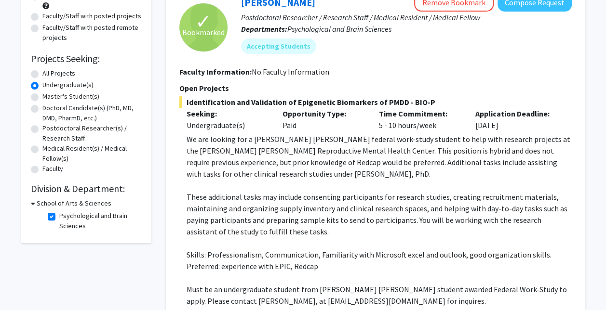
click at [57, 206] on h3 "School of Arts & Sciences" at bounding box center [74, 204] width 75 height 10
click at [67, 203] on h3 "School of Arts & Sciences" at bounding box center [72, 204] width 75 height 10
click at [59, 219] on label "Psychological and Brain Sciences" at bounding box center [99, 221] width 80 height 20
click at [59, 217] on input "Psychological and Brain Sciences" at bounding box center [62, 214] width 6 height 6
checkbox input "false"
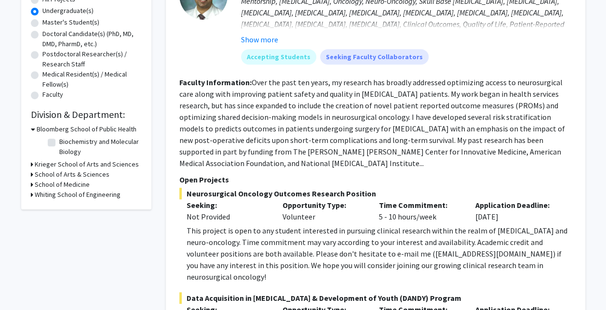
scroll to position [193, 0]
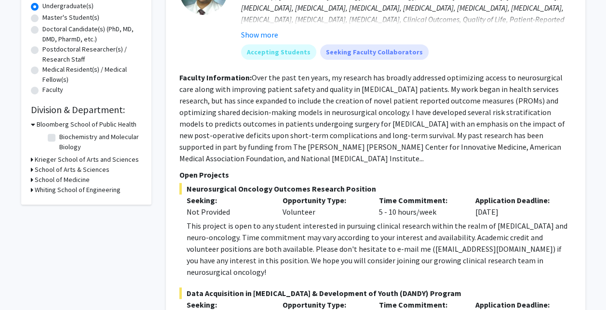
click at [43, 161] on h3 "Krieger School of Arts and Sciences" at bounding box center [87, 160] width 104 height 10
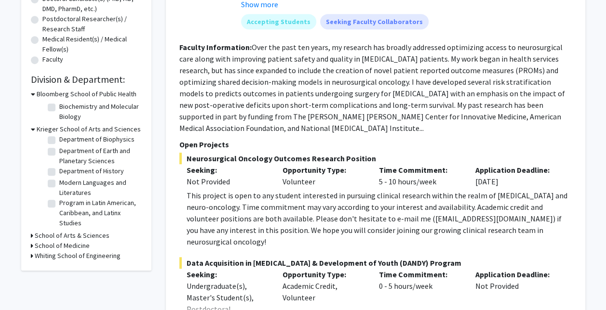
scroll to position [224, 0]
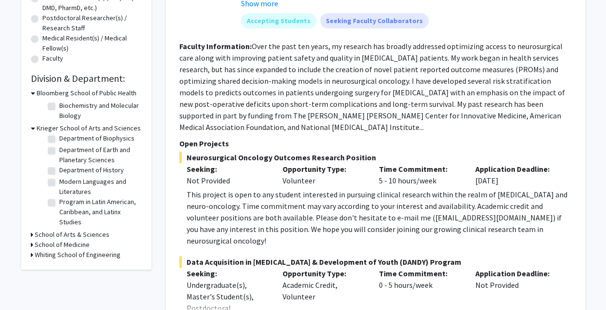
click at [82, 237] on h3 "School of Arts & Sciences" at bounding box center [72, 235] width 75 height 10
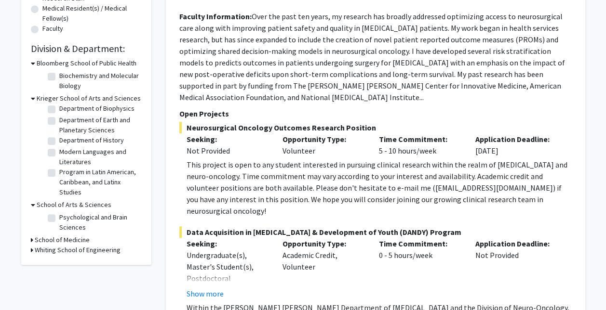
scroll to position [254, 0]
click at [71, 239] on h3 "School of Medicine" at bounding box center [62, 240] width 55 height 10
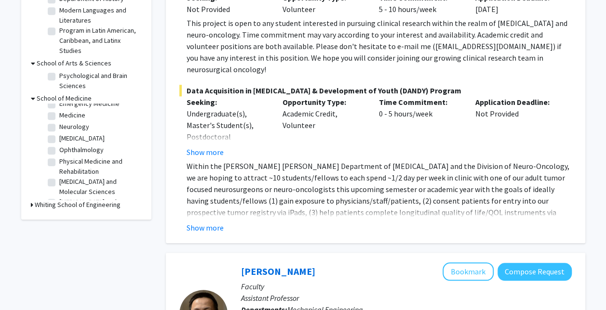
scroll to position [0, 0]
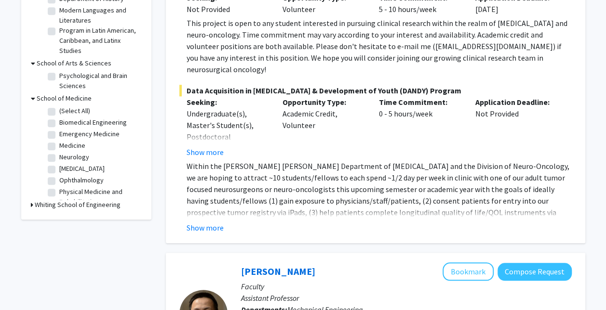
click at [59, 114] on label "(Select All)" at bounding box center [74, 111] width 31 height 10
click at [59, 112] on input "(Select All)" at bounding box center [62, 109] width 6 height 6
checkbox input "true"
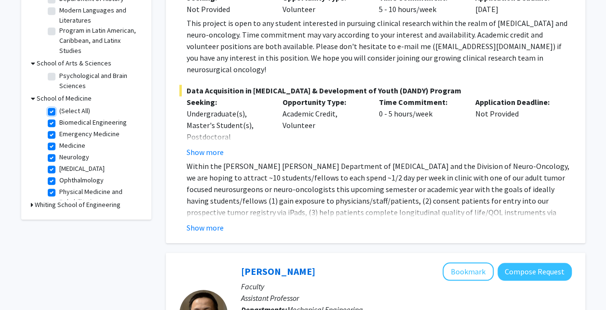
checkbox input "true"
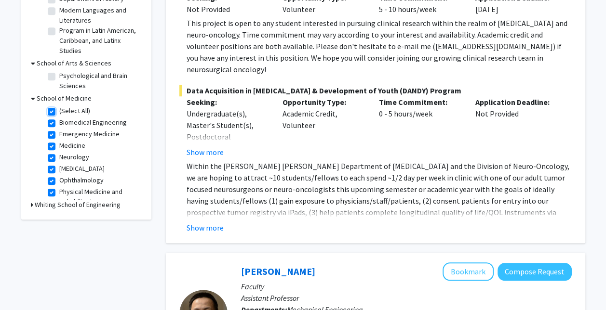
checkbox input "true"
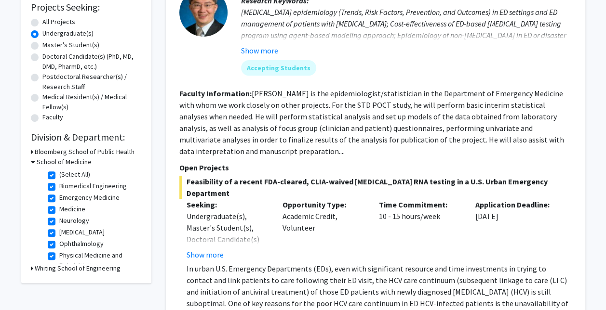
scroll to position [169, 0]
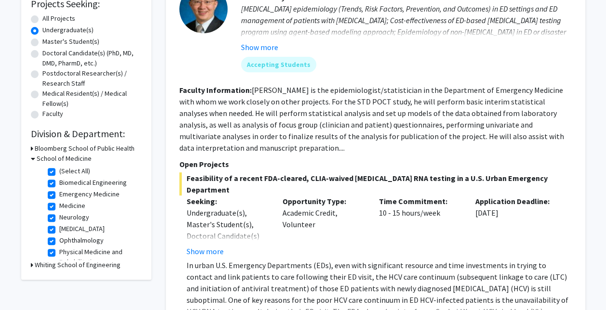
click at [213, 246] on button "Show more" at bounding box center [205, 252] width 37 height 12
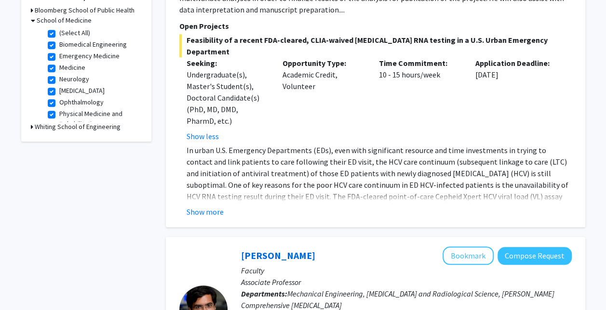
scroll to position [309, 0]
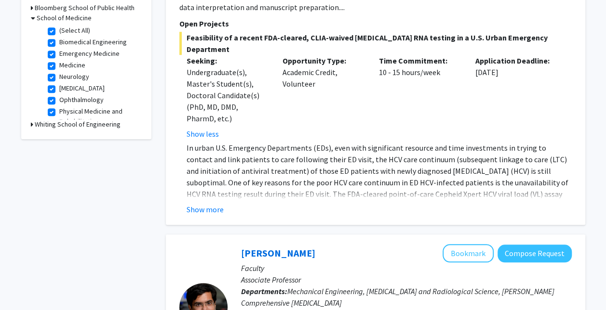
click at [201, 204] on button "Show more" at bounding box center [205, 210] width 37 height 12
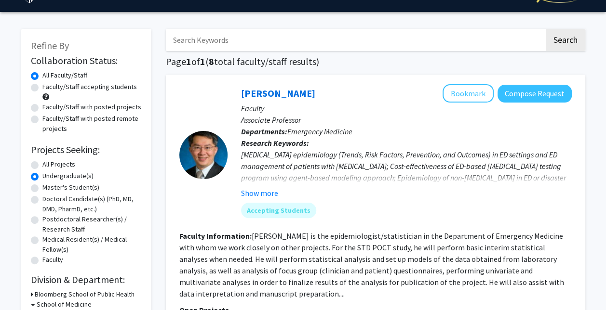
scroll to position [0, 0]
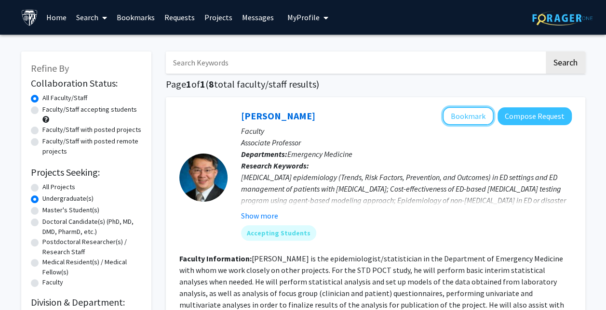
click at [471, 112] on button "Bookmark" at bounding box center [467, 116] width 51 height 18
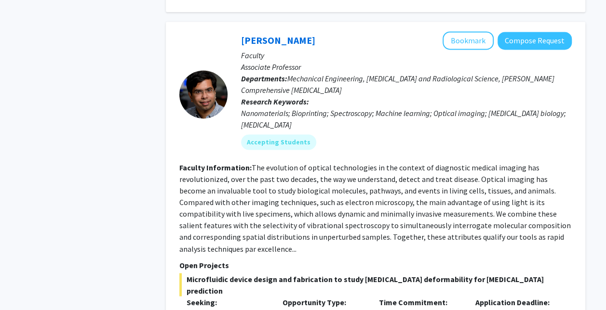
scroll to position [661, 0]
click at [476, 32] on button "Bookmark" at bounding box center [467, 41] width 51 height 18
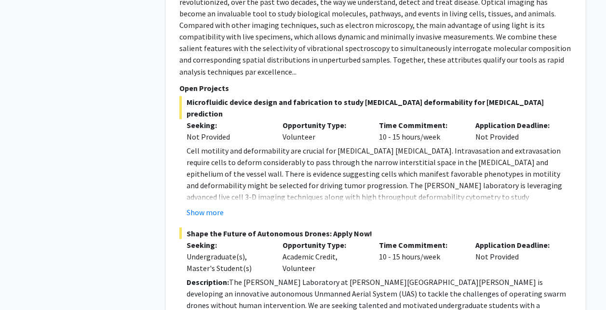
scroll to position [840, 0]
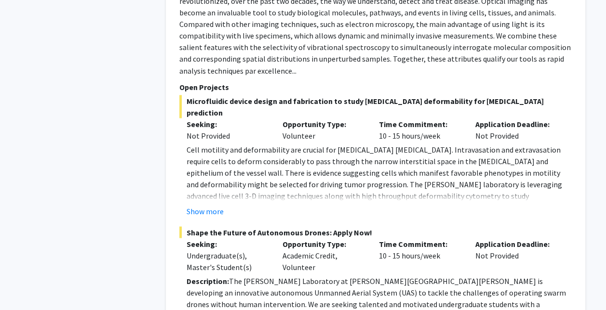
click at [216, 205] on button "Show more" at bounding box center [205, 211] width 37 height 12
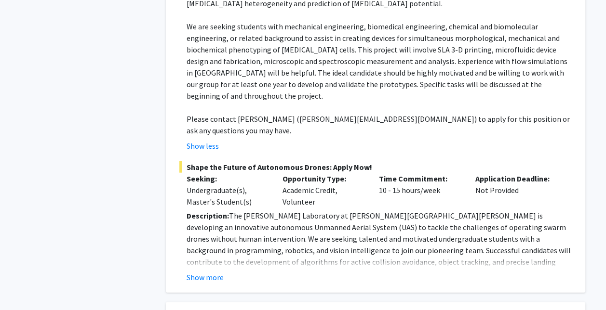
scroll to position [1045, 0]
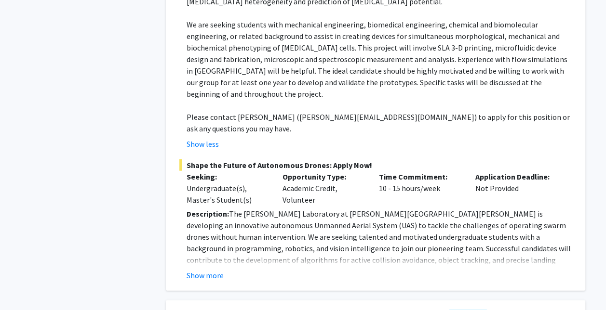
click at [208, 270] on button "Show more" at bounding box center [205, 276] width 37 height 12
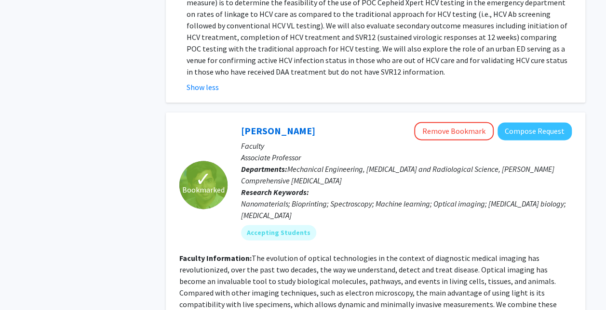
scroll to position [520, 0]
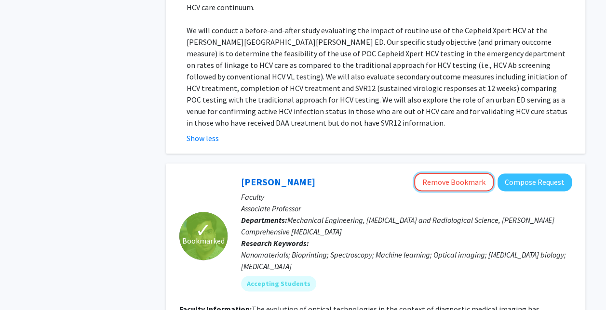
click at [433, 173] on button "Remove Bookmark" at bounding box center [454, 182] width 80 height 18
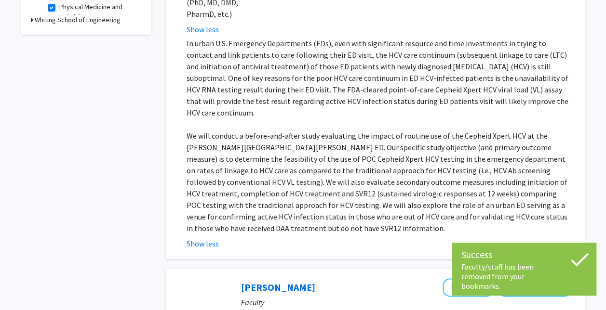
scroll to position [414, 0]
click at [211, 239] on button "Show less" at bounding box center [203, 245] width 32 height 12
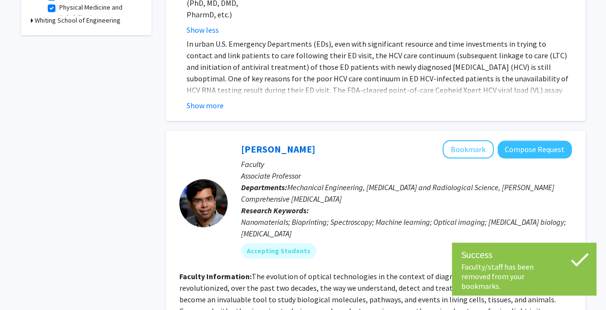
click at [208, 100] on button "Show more" at bounding box center [205, 106] width 37 height 12
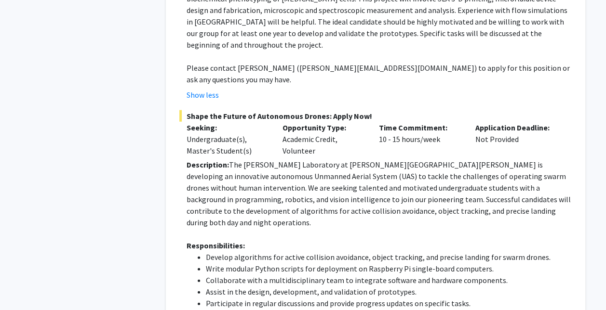
scroll to position [1400, 0]
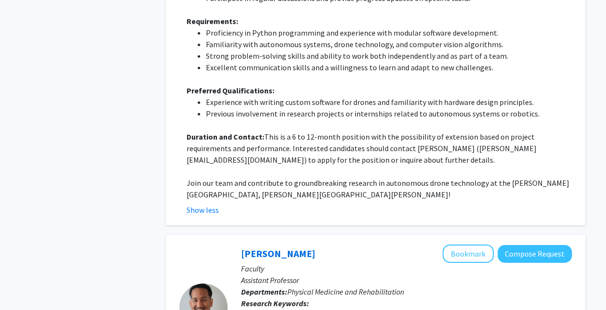
click at [205, 204] on button "Show less" at bounding box center [203, 210] width 32 height 12
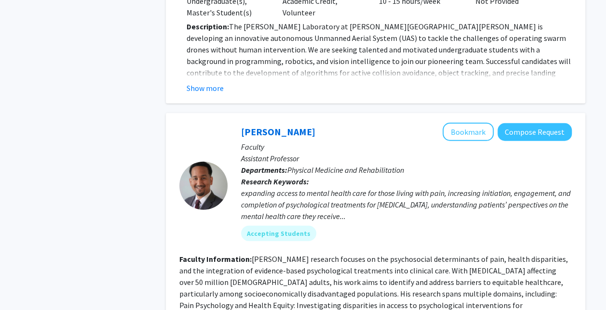
scroll to position [1232, 0]
click at [468, 123] on button "Bookmark" at bounding box center [467, 132] width 51 height 18
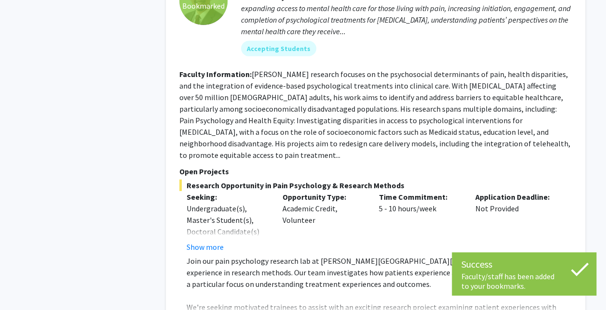
scroll to position [1422, 0]
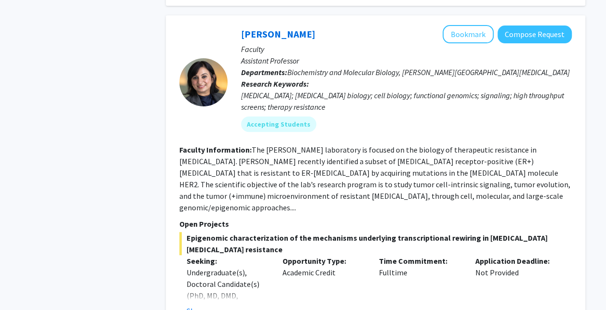
scroll to position [1924, 0]
click at [199, 306] on button "Show more" at bounding box center [205, 312] width 37 height 12
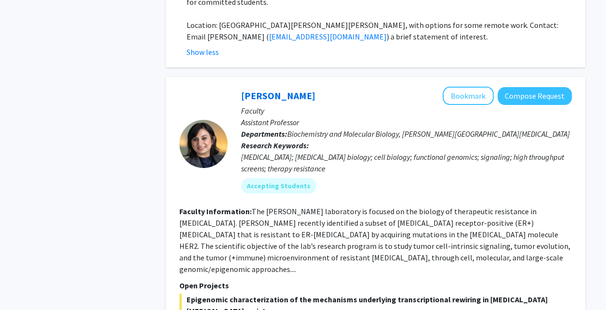
scroll to position [1862, 0]
click at [460, 87] on button "Bookmark" at bounding box center [467, 96] width 51 height 18
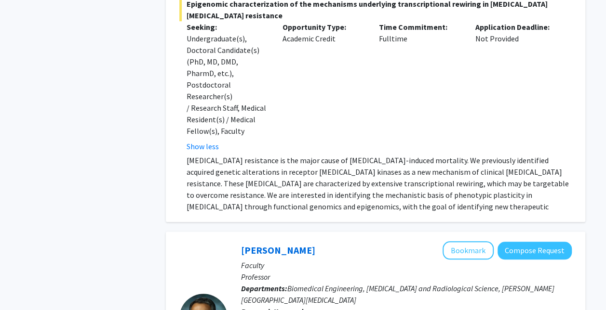
scroll to position [2253, 0]
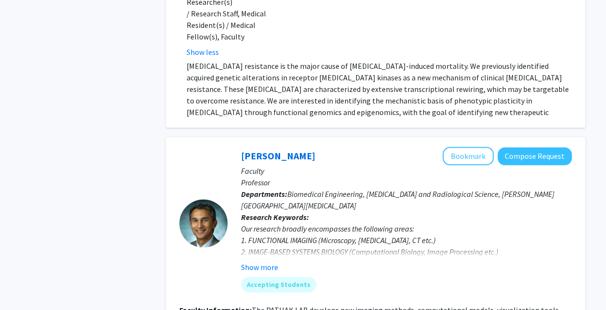
click at [270, 262] on button "Show more" at bounding box center [259, 268] width 37 height 12
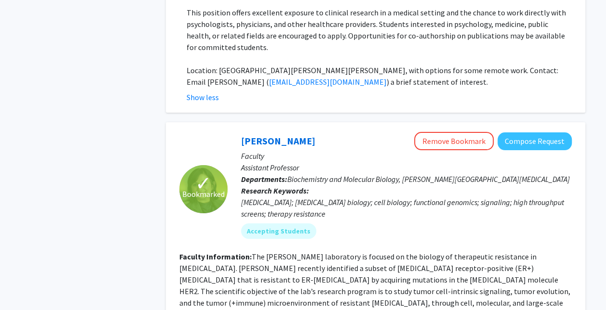
scroll to position [1803, 0]
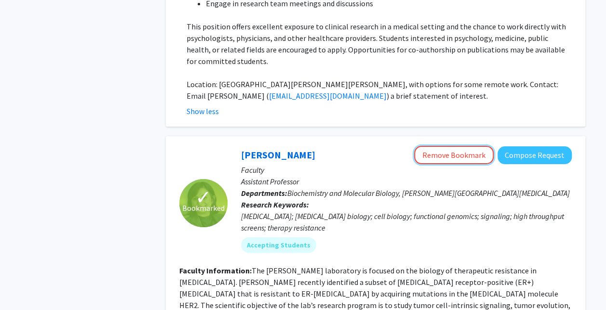
click at [426, 146] on button "Remove Bookmark" at bounding box center [454, 155] width 80 height 18
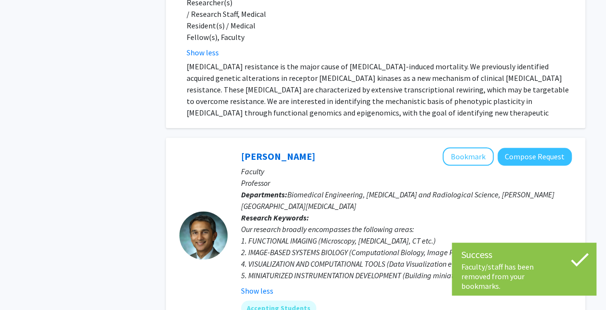
scroll to position [2275, 0]
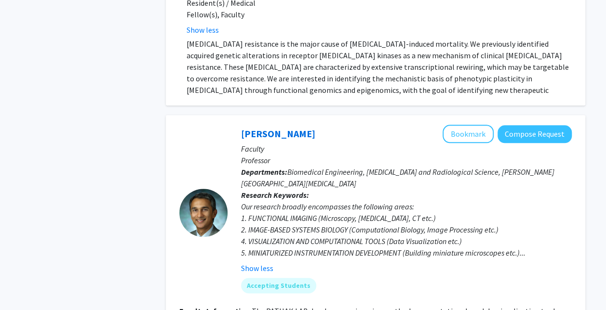
click at [259, 263] on button "Show less" at bounding box center [257, 269] width 32 height 12
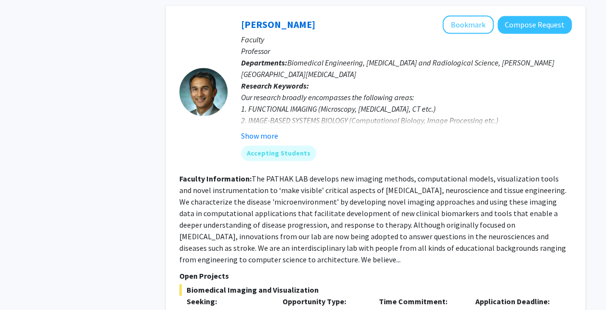
scroll to position [2387, 0]
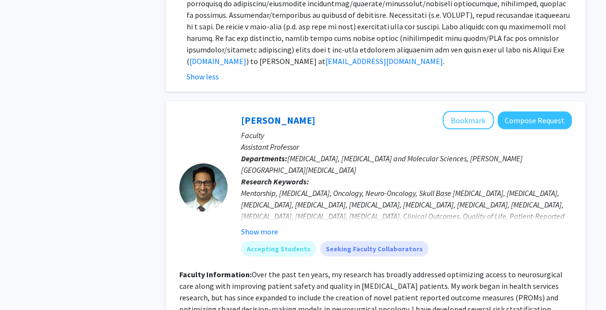
scroll to position [2767, 0]
click at [276, 226] on button "Show more" at bounding box center [259, 232] width 37 height 12
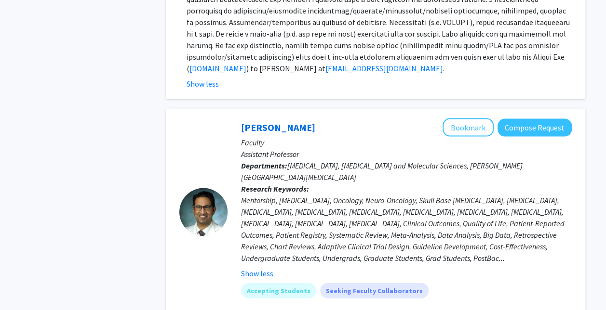
scroll to position [2759, 0]
click at [478, 118] on button "Bookmark" at bounding box center [467, 127] width 51 height 18
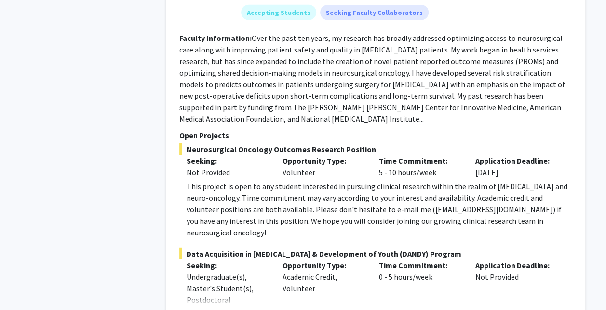
scroll to position [3038, 0]
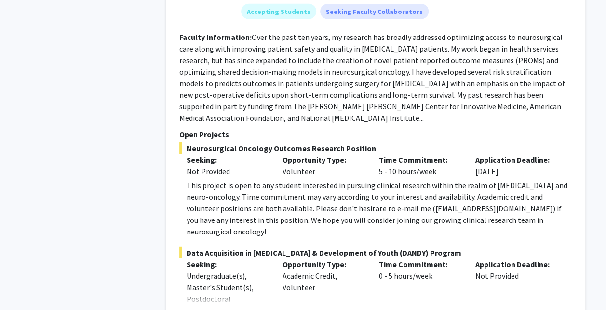
click at [201, 309] on button "Show more" at bounding box center [205, 315] width 37 height 12
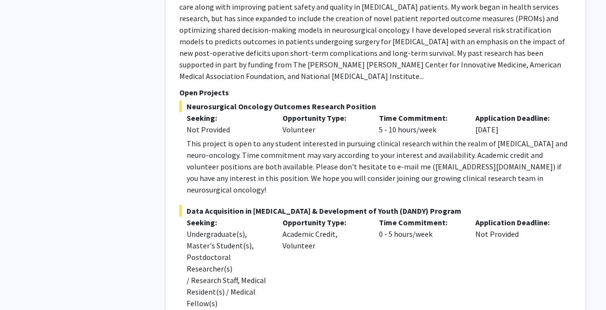
scroll to position [3130, 0]
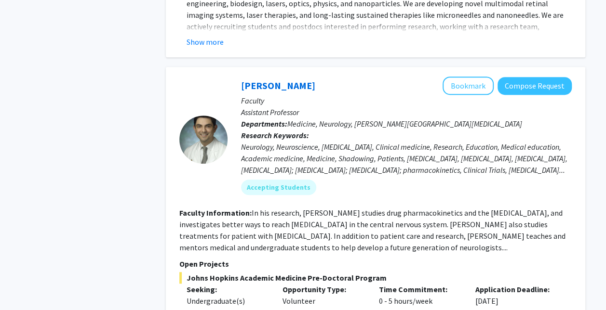
scroll to position [3968, 0]
click at [203, 221] on div "[PERSON_NAME] Bookmark Compose Request Faculty Assistant Professor Departments:…" at bounding box center [375, 229] width 419 height 325
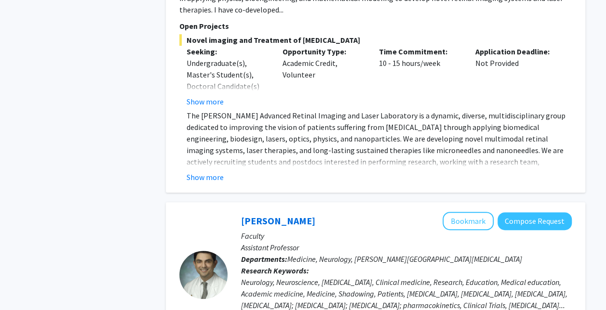
scroll to position [3828, 0]
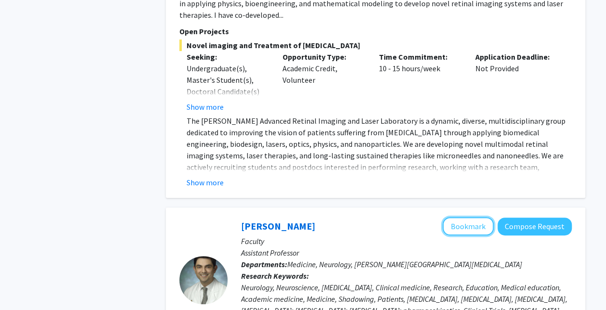
click at [472, 217] on button "Bookmark" at bounding box center [467, 226] width 51 height 18
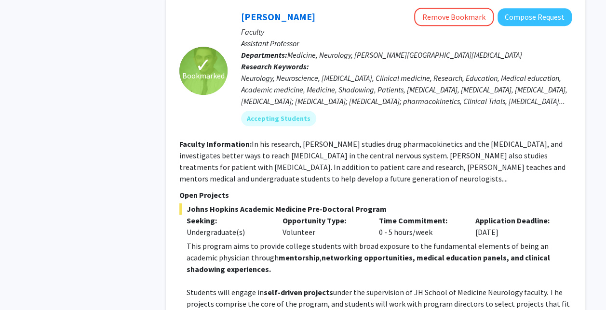
scroll to position [4047, 0]
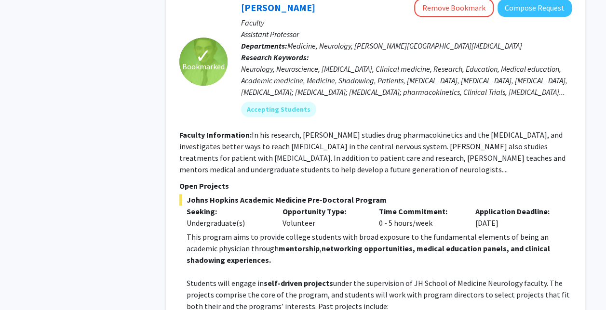
click at [276, 266] on p at bounding box center [379, 272] width 385 height 12
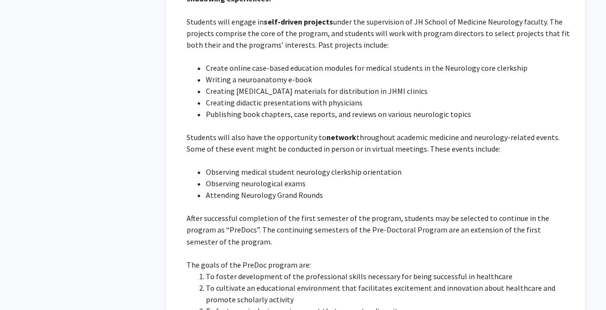
scroll to position [4318, 0]
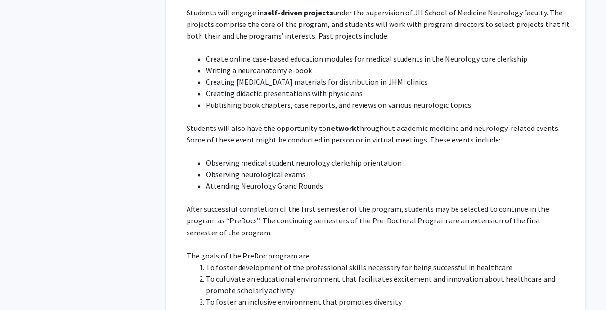
drag, startPoint x: 188, startPoint y: 244, endPoint x: 227, endPoint y: 258, distance: 41.0
drag, startPoint x: 227, startPoint y: 258, endPoint x: 195, endPoint y: 254, distance: 32.5
click at [180, 243] on fg-read-more "This program aims to provide college students with broad exposure to the fundam…" at bounding box center [375, 199] width 392 height 478
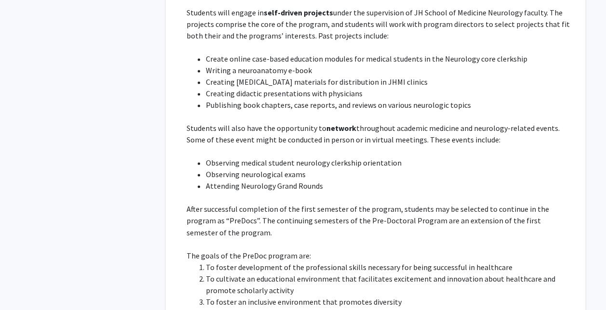
drag, startPoint x: 187, startPoint y: 243, endPoint x: 226, endPoint y: 257, distance: 40.9
copy p "[URL][DOMAIN_NAME]"
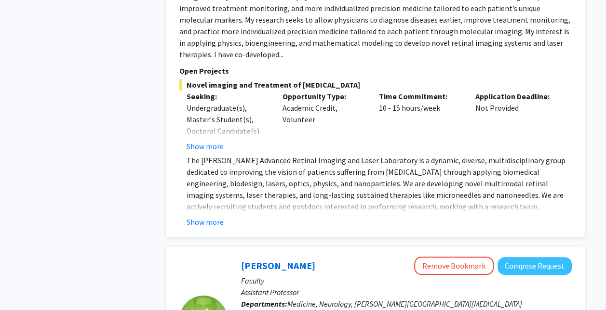
scroll to position [3786, 0]
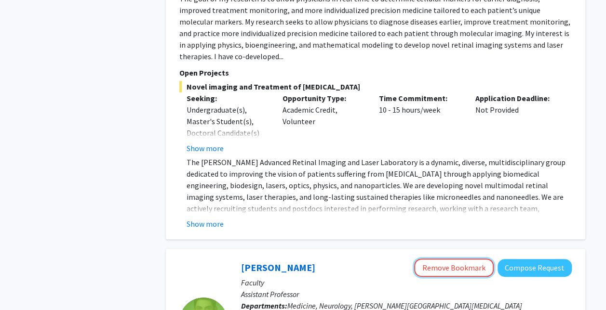
click at [456, 259] on button "Remove Bookmark" at bounding box center [454, 268] width 80 height 18
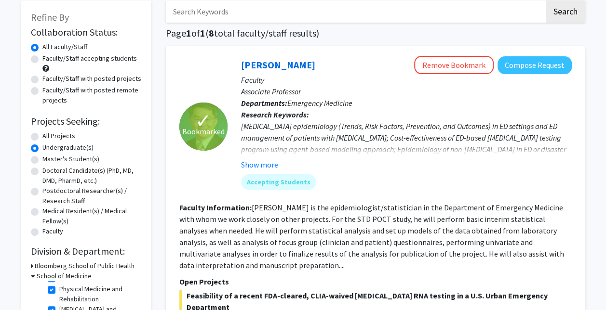
scroll to position [52, 0]
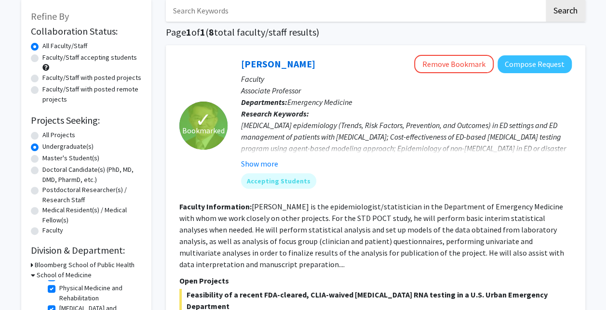
click at [45, 263] on h3 "Bloomberg School of Public Health" at bounding box center [85, 265] width 100 height 10
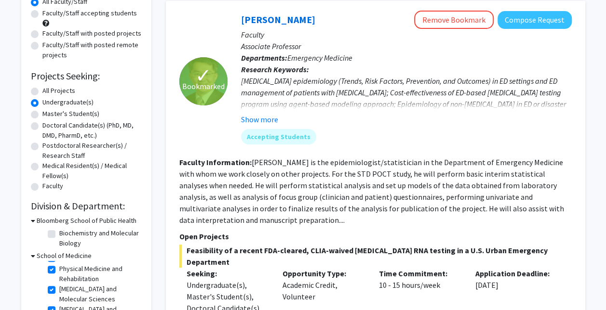
scroll to position [100, 0]
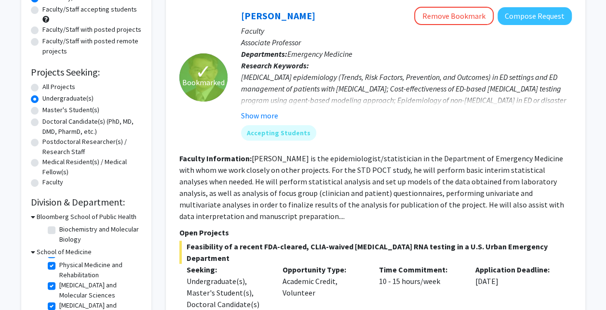
click at [62, 252] on h3 "School of Medicine" at bounding box center [64, 252] width 55 height 10
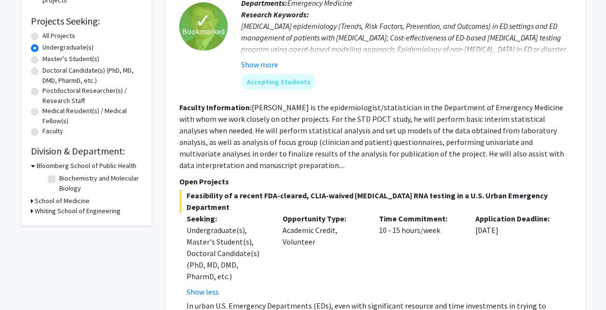
scroll to position [152, 0]
click at [70, 203] on h3 "School of Medicine" at bounding box center [62, 201] width 55 height 10
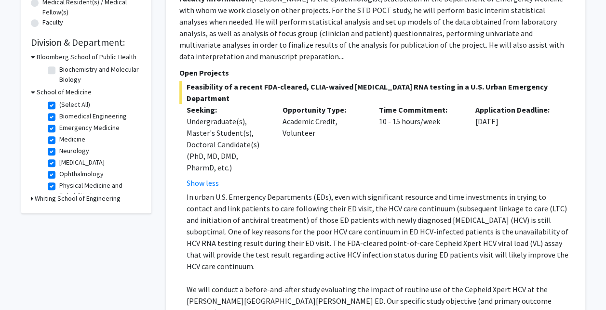
scroll to position [261, 0]
click at [59, 91] on h3 "School of Medicine" at bounding box center [64, 92] width 55 height 10
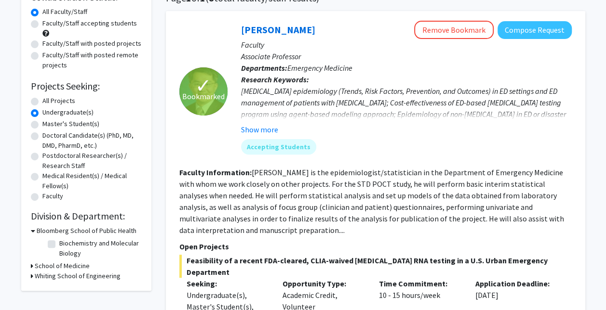
scroll to position [0, 0]
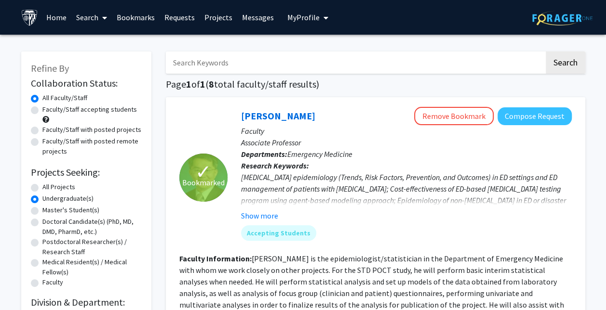
click at [128, 18] on link "Bookmarks" at bounding box center [136, 17] width 48 height 34
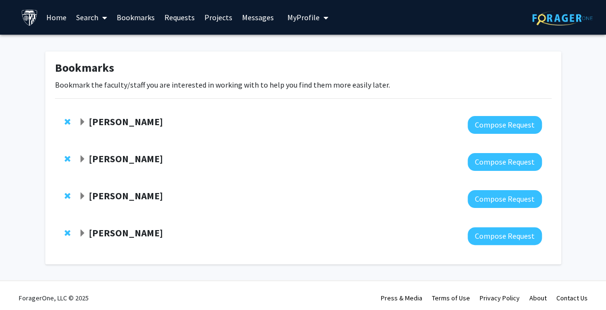
scroll to position [4, 0]
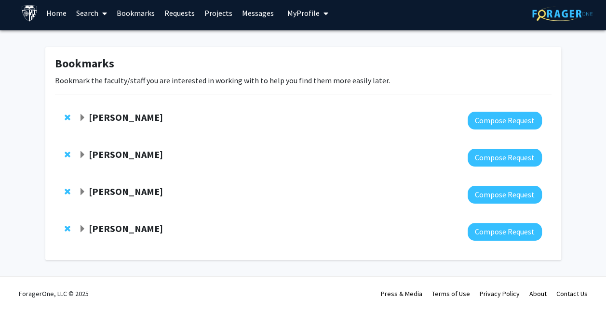
click at [77, 17] on link "Search" at bounding box center [91, 13] width 40 height 34
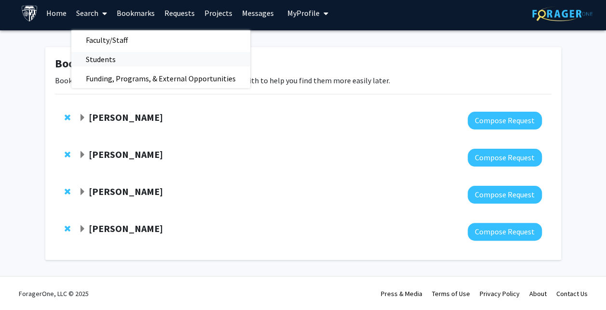
click at [117, 57] on span "Students" at bounding box center [100, 59] width 59 height 19
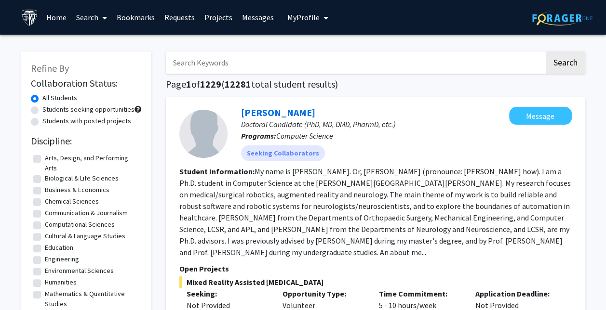
click at [80, 17] on link "Search" at bounding box center [91, 17] width 40 height 34
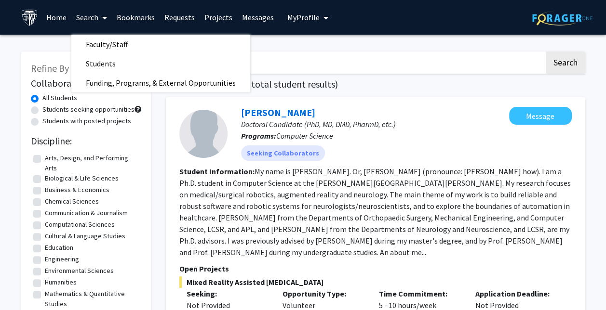
click at [92, 36] on span "Faculty/Staff" at bounding box center [106, 44] width 71 height 19
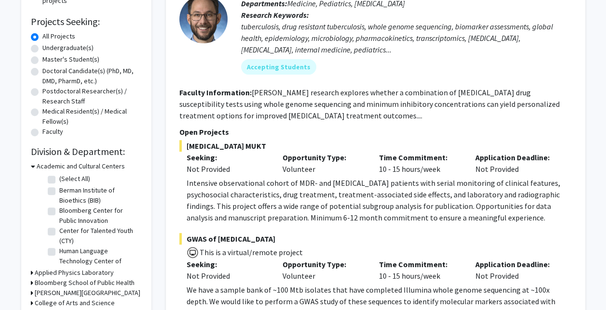
scroll to position [151, 0]
click at [42, 47] on label "Undergraduate(s)" at bounding box center [67, 47] width 51 height 10
click at [42, 47] on input "Undergraduate(s)" at bounding box center [45, 45] width 6 height 6
radio input "true"
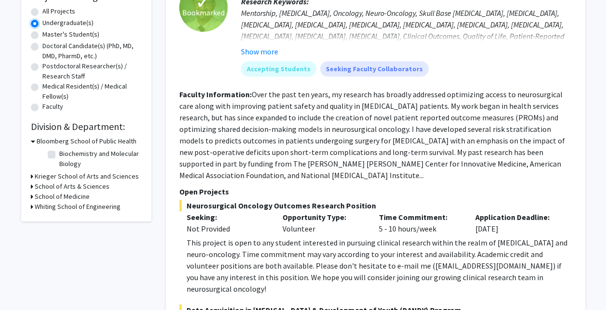
scroll to position [176, 0]
click at [46, 176] on h3 "Krieger School of Arts and Sciences" at bounding box center [87, 176] width 104 height 10
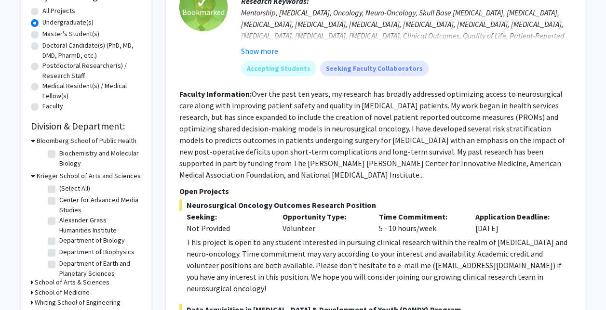
click at [59, 188] on label "(Select All)" at bounding box center [74, 189] width 31 height 10
click at [59, 188] on input "(Select All)" at bounding box center [62, 187] width 6 height 6
checkbox input "true"
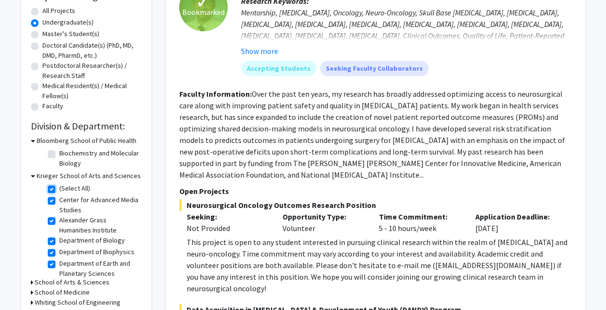
checkbox input "true"
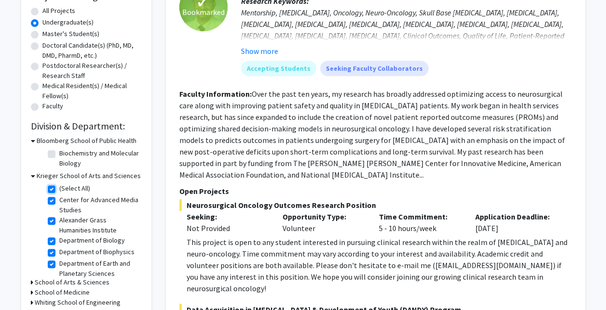
checkbox input "true"
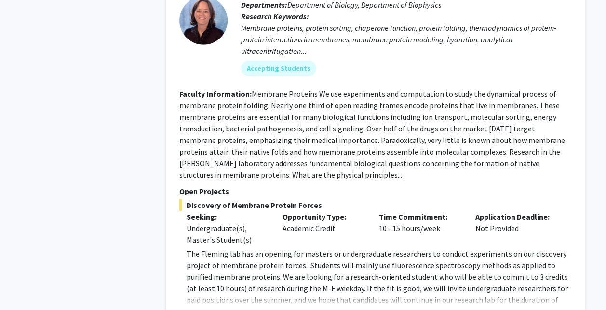
scroll to position [1336, 0]
click at [213, 310] on button "Show more" at bounding box center [205, 316] width 37 height 12
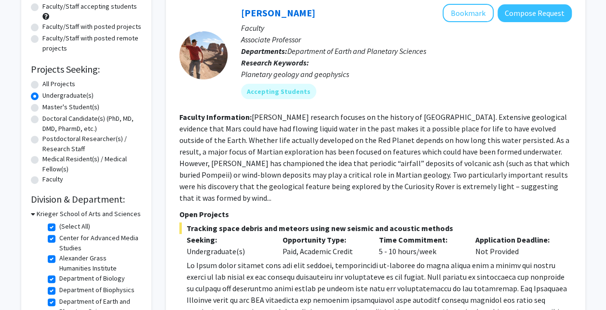
scroll to position [0, 0]
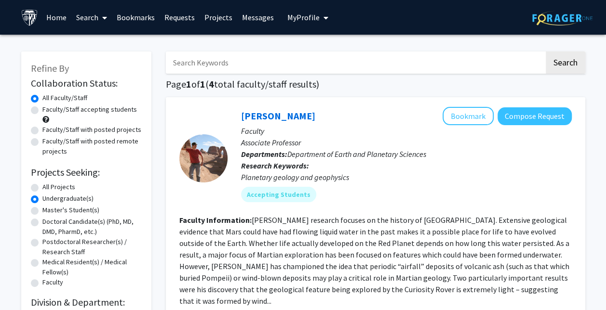
click at [137, 19] on link "Bookmarks" at bounding box center [136, 17] width 48 height 34
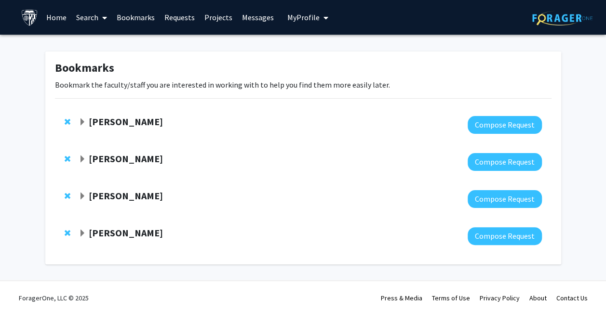
click at [118, 122] on strong "[PERSON_NAME]" at bounding box center [126, 122] width 74 height 12
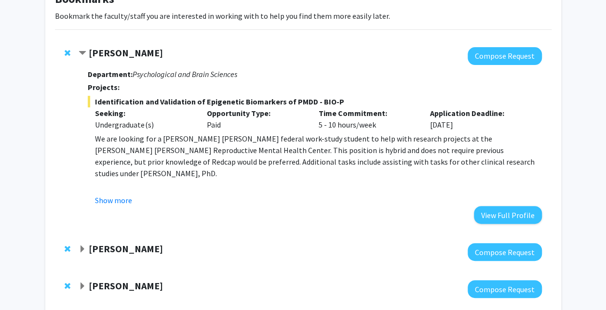
scroll to position [69, 0]
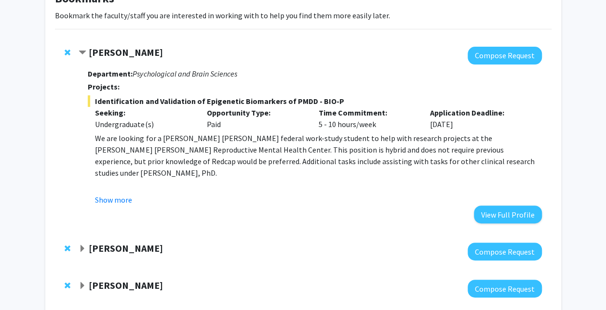
click at [120, 204] on button "Show more" at bounding box center [113, 200] width 37 height 12
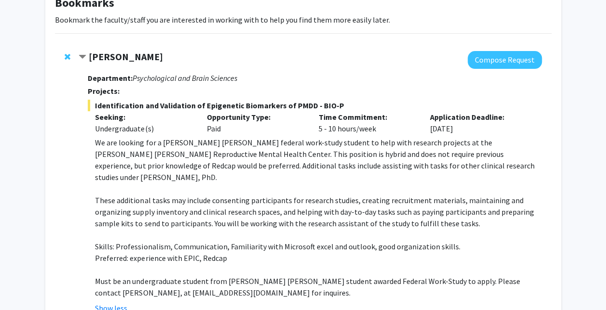
scroll to position [57, 0]
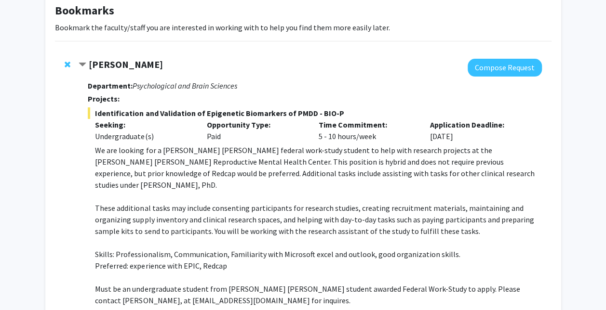
click at [140, 88] on icon "Psychological and Brain Sciences" at bounding box center [185, 86] width 104 height 10
click at [108, 65] on strong "[PERSON_NAME]" at bounding box center [126, 64] width 74 height 12
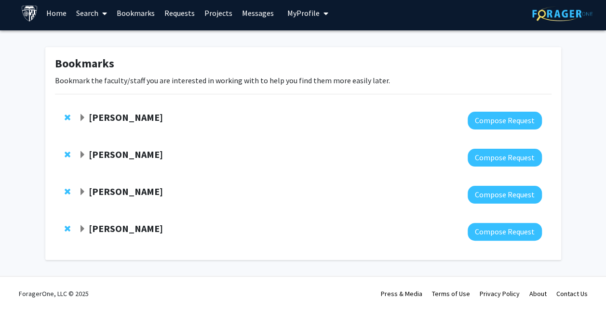
click at [120, 119] on strong "[PERSON_NAME]" at bounding box center [126, 117] width 74 height 12
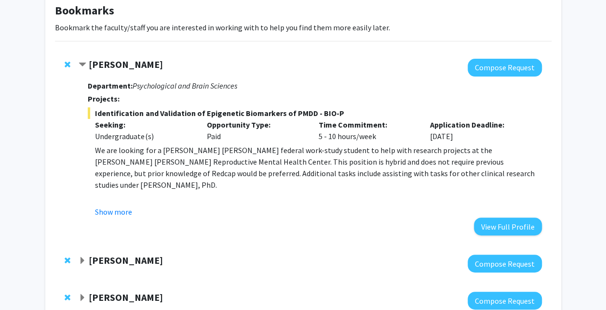
click at [126, 66] on strong "[PERSON_NAME]" at bounding box center [126, 64] width 74 height 12
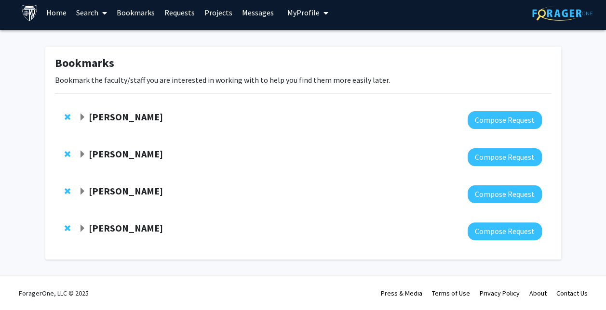
scroll to position [4, 0]
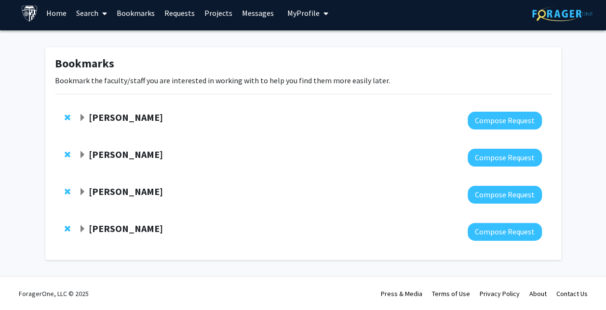
click at [133, 126] on div at bounding box center [310, 121] width 463 height 18
click at [145, 151] on strong "[PERSON_NAME]" at bounding box center [126, 154] width 74 height 12
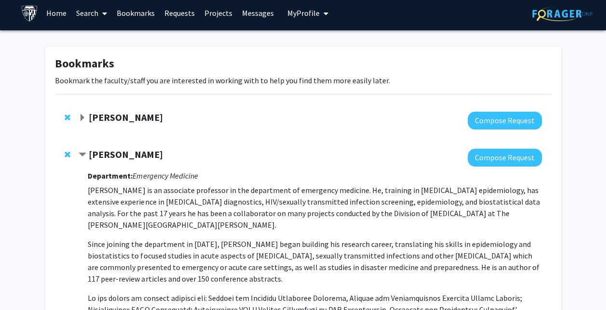
scroll to position [57, 0]
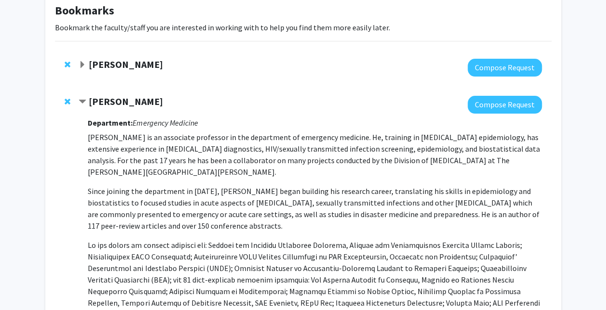
click at [121, 106] on strong "[PERSON_NAME]" at bounding box center [126, 101] width 74 height 12
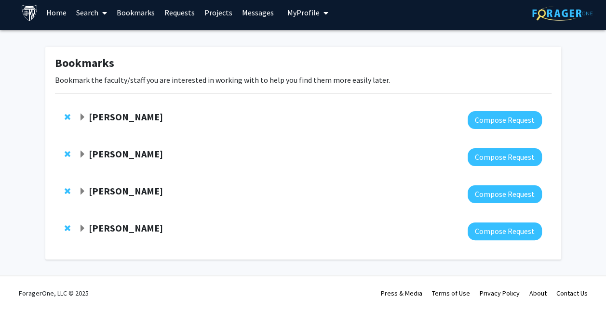
scroll to position [4, 0]
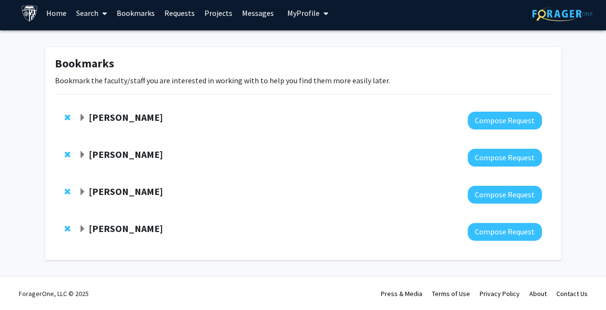
click at [127, 193] on strong "[PERSON_NAME]" at bounding box center [126, 192] width 74 height 12
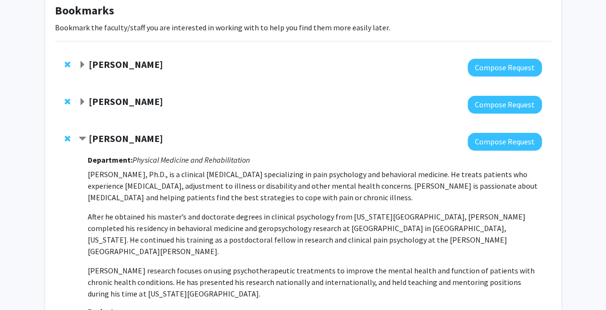
click at [125, 139] on strong "[PERSON_NAME]" at bounding box center [126, 139] width 74 height 12
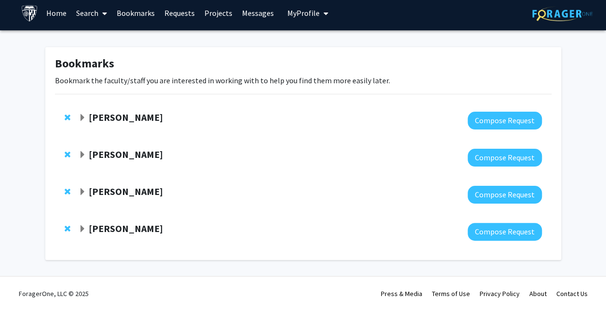
scroll to position [0, 0]
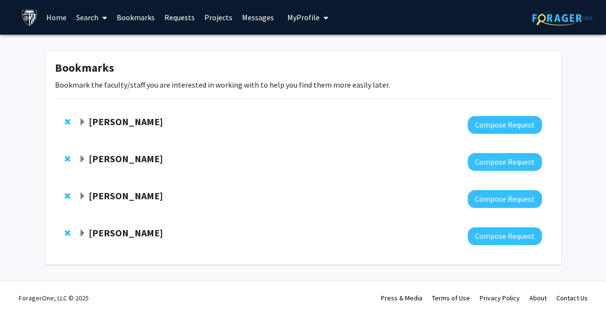
click at [63, 16] on link "Home" at bounding box center [56, 17] width 30 height 34
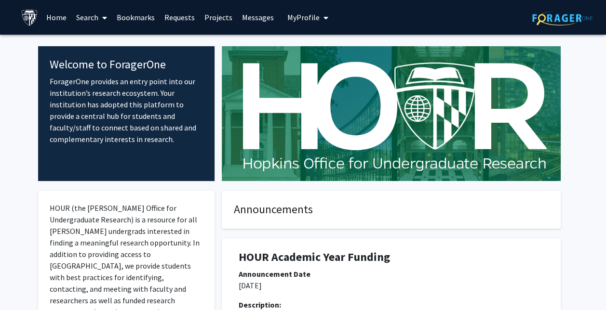
click at [93, 17] on link "Search" at bounding box center [91, 17] width 40 height 34
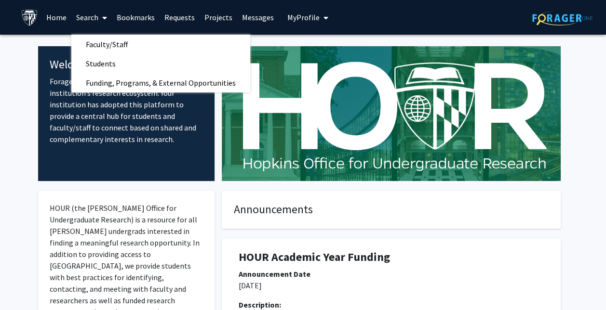
click at [95, 45] on span "Faculty/Staff" at bounding box center [106, 44] width 71 height 19
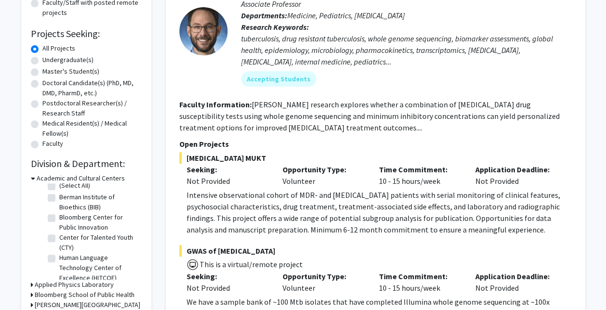
scroll to position [6, 0]
click at [34, 66] on div "Undergraduate(s)" at bounding box center [86, 61] width 111 height 12
click at [42, 62] on label "Undergraduate(s)" at bounding box center [67, 60] width 51 height 10
click at [42, 61] on input "Undergraduate(s)" at bounding box center [45, 58] width 6 height 6
radio input "true"
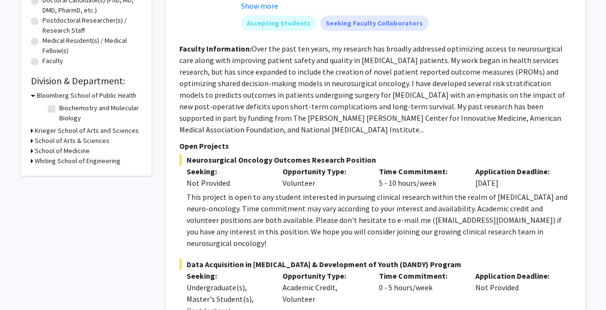
scroll to position [224, 0]
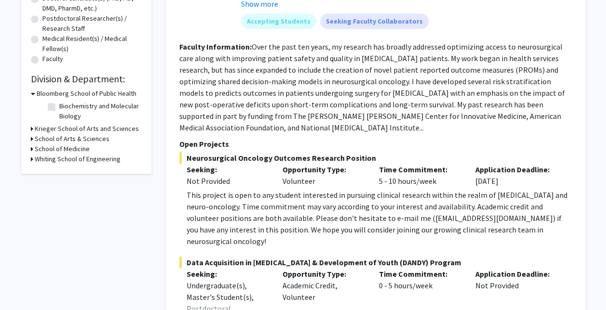
click at [51, 148] on h3 "School of Medicine" at bounding box center [62, 149] width 55 height 10
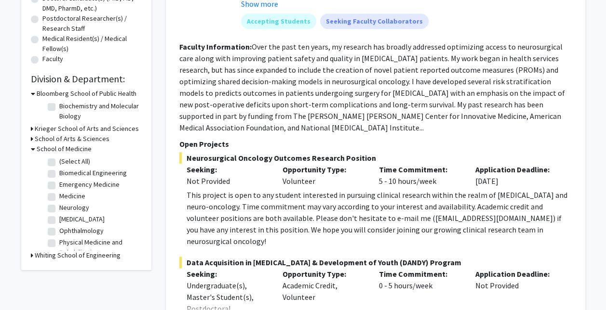
click at [59, 162] on label "(Select All)" at bounding box center [74, 162] width 31 height 10
click at [59, 162] on input "(Select All)" at bounding box center [62, 160] width 6 height 6
checkbox input "true"
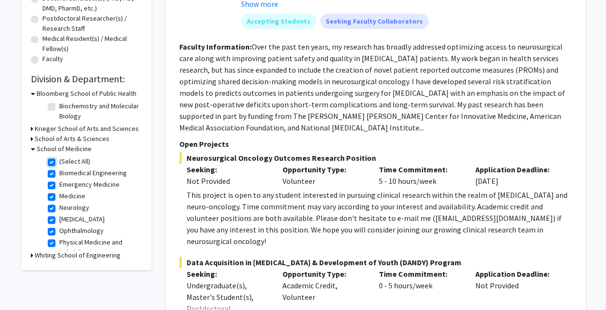
checkbox input "true"
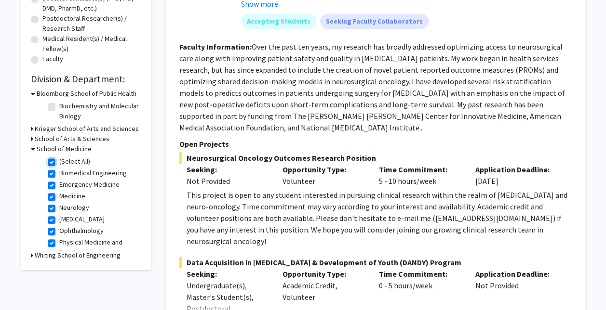
checkbox input "true"
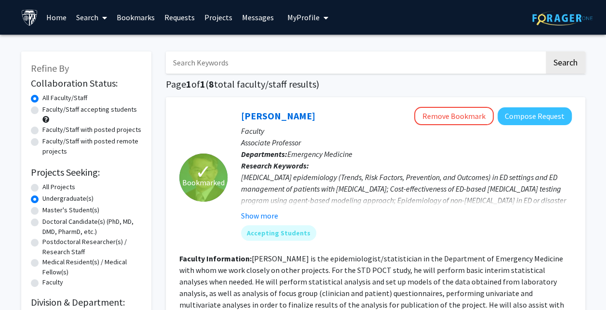
click at [70, 13] on link "Home" at bounding box center [56, 17] width 30 height 34
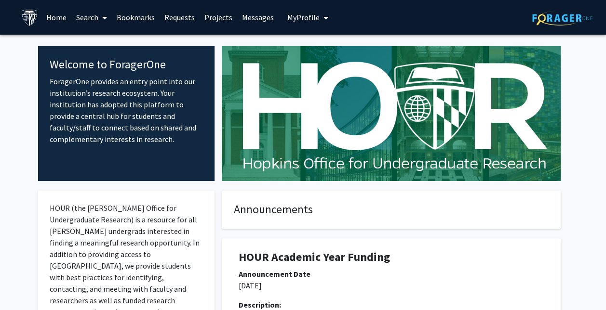
click at [212, 20] on link "Projects" at bounding box center [219, 17] width 38 height 34
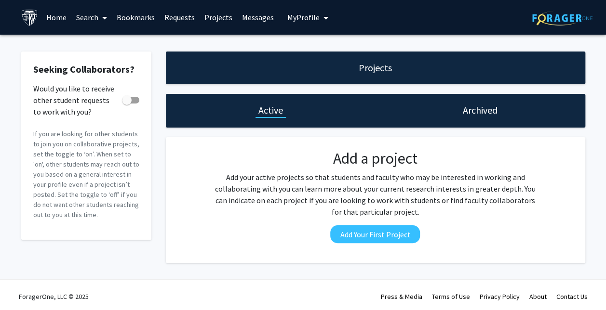
click at [126, 16] on link "Bookmarks" at bounding box center [136, 17] width 48 height 34
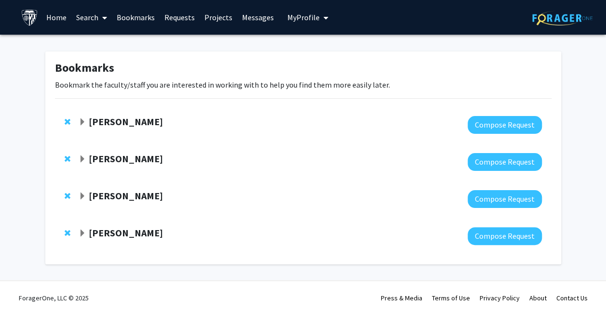
click at [93, 18] on link "Search" at bounding box center [91, 17] width 40 height 34
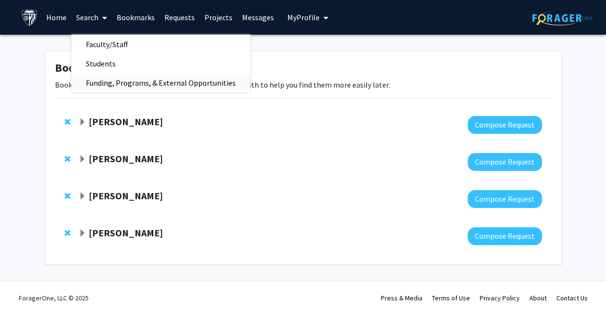
click at [124, 83] on span "Funding, Programs, & External Opportunities" at bounding box center [160, 82] width 179 height 19
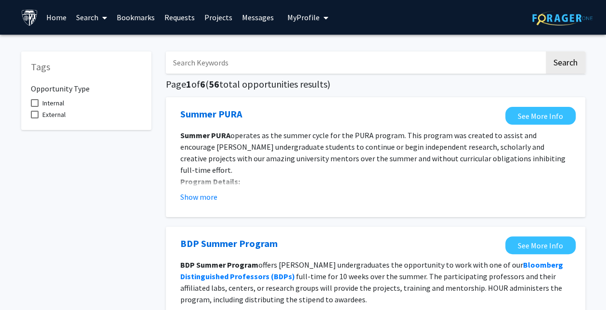
click at [142, 18] on link "Bookmarks" at bounding box center [136, 17] width 48 height 34
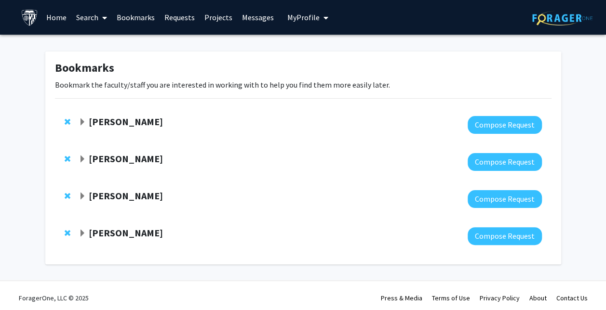
click at [129, 123] on strong "[PERSON_NAME]" at bounding box center [126, 122] width 74 height 12
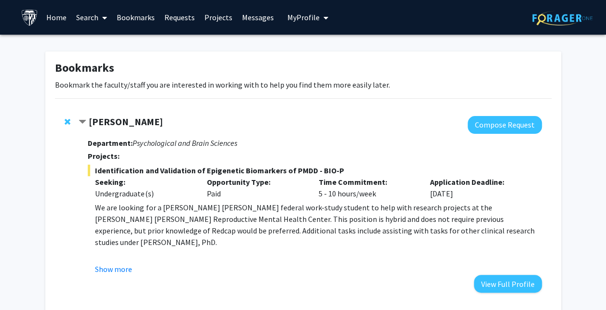
click at [121, 265] on button "Show more" at bounding box center [113, 270] width 37 height 12
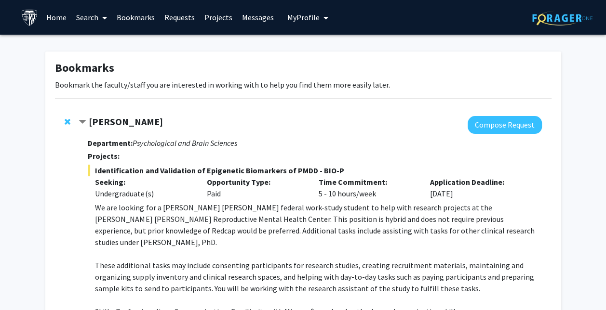
drag, startPoint x: 93, startPoint y: 120, endPoint x: 164, endPoint y: 121, distance: 70.9
click at [164, 121] on div "[PERSON_NAME]" at bounding box center [183, 122] width 208 height 12
click at [302, 20] on span "My Profile" at bounding box center [303, 18] width 32 height 10
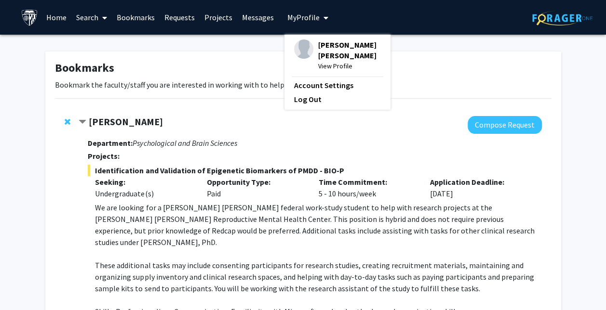
click at [310, 48] on div "[PERSON_NAME] [PERSON_NAME] View Profile" at bounding box center [337, 56] width 87 height 32
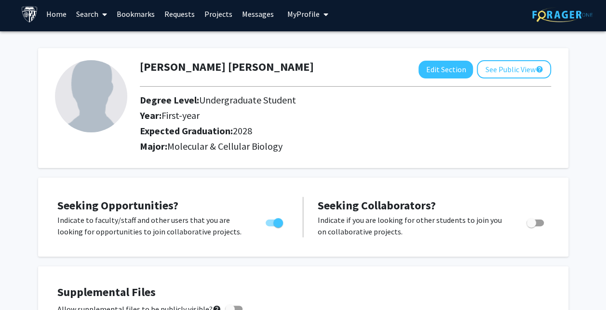
scroll to position [4, 0]
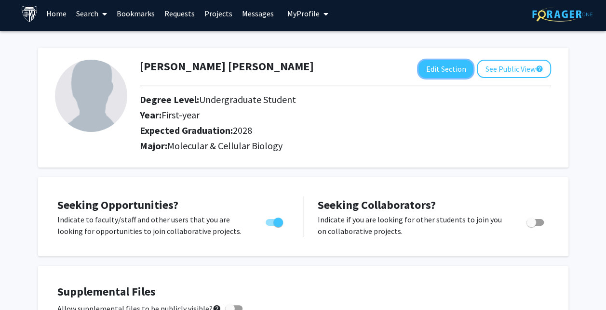
click at [461, 66] on button "Edit Section" at bounding box center [445, 69] width 54 height 18
select select "first-year"
select select "2028"
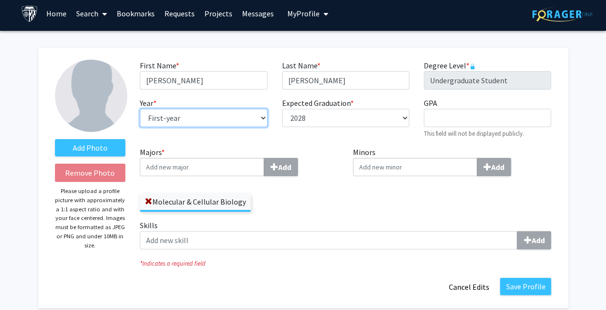
click at [232, 110] on select "--- First-year Sophomore Junior Senior Postbaccalaureate Certificate" at bounding box center [203, 118] width 127 height 18
select select "sophomore"
click at [140, 109] on select "--- First-year Sophomore Junior Senior Postbaccalaureate Certificate" at bounding box center [203, 118] width 127 height 18
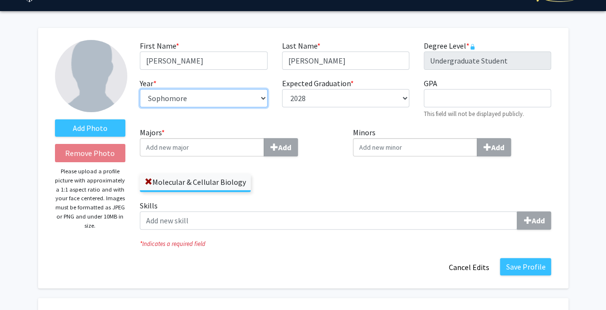
scroll to position [31, 0]
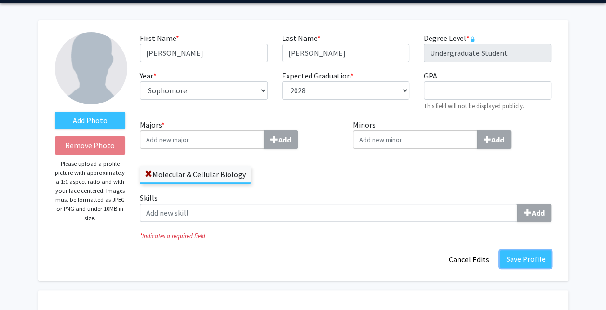
click at [514, 258] on button "Save Profile" at bounding box center [525, 259] width 51 height 17
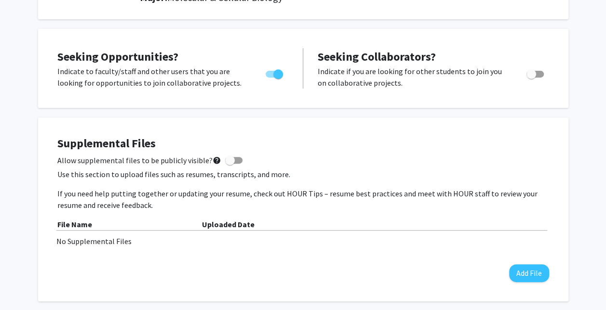
scroll to position [0, 0]
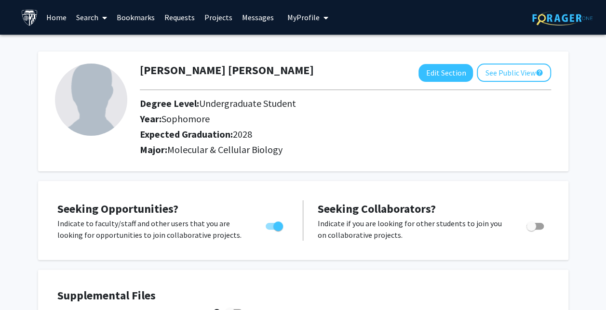
click at [31, 16] on img at bounding box center [29, 17] width 17 height 17
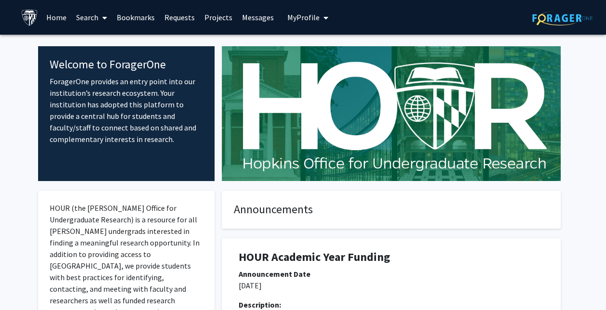
click at [35, 19] on img at bounding box center [29, 17] width 17 height 17
click at [28, 17] on img at bounding box center [29, 17] width 17 height 17
click at [56, 15] on link "Home" at bounding box center [56, 17] width 30 height 34
click at [92, 21] on link "Search" at bounding box center [91, 17] width 40 height 34
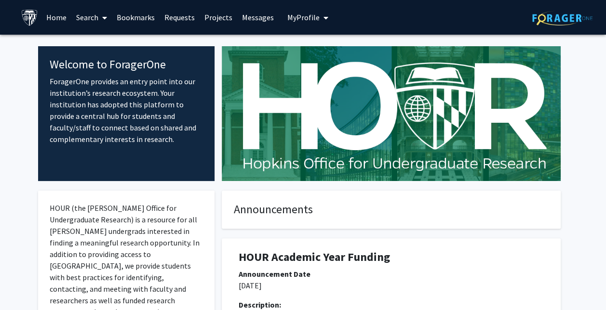
click at [130, 23] on link "Bookmarks" at bounding box center [136, 17] width 48 height 34
click at [131, 17] on link "Bookmarks" at bounding box center [136, 17] width 48 height 34
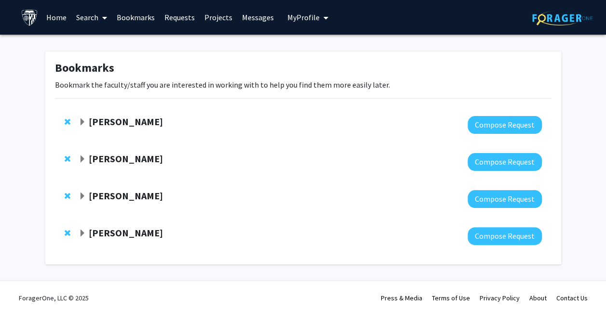
click at [131, 125] on strong "[PERSON_NAME]" at bounding box center [126, 122] width 74 height 12
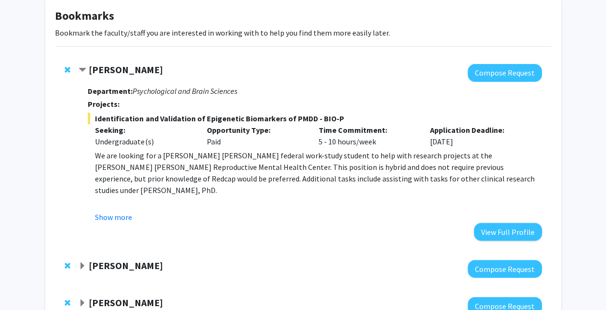
scroll to position [52, 0]
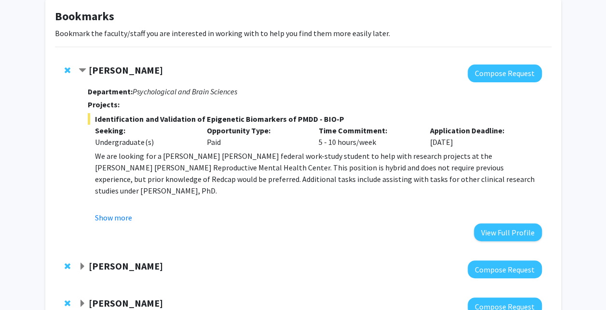
click at [121, 215] on button "Show more" at bounding box center [113, 218] width 37 height 12
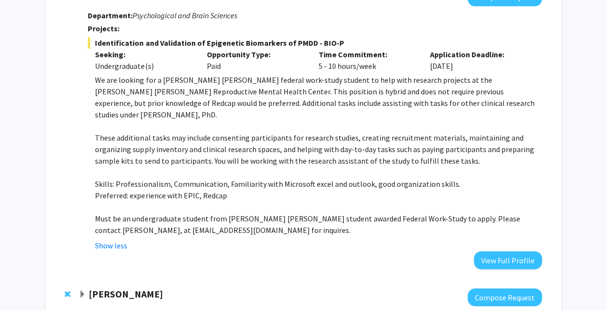
scroll to position [256, 0]
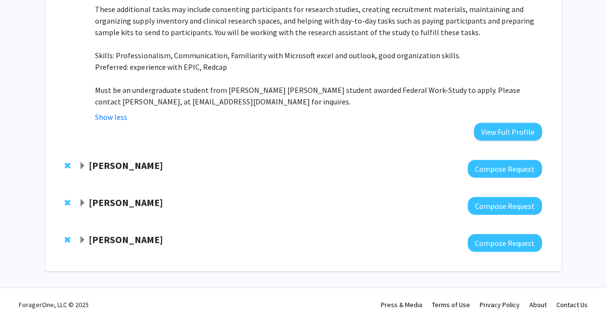
click at [140, 160] on strong "[PERSON_NAME]" at bounding box center [126, 166] width 74 height 12
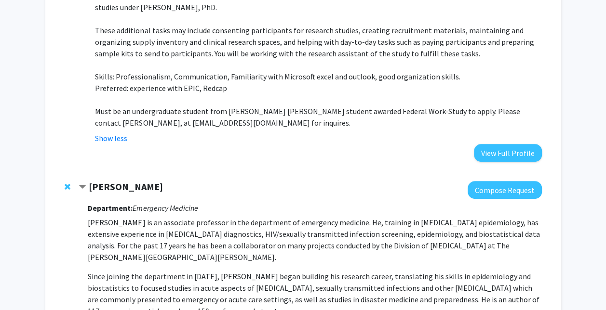
scroll to position [187, 0]
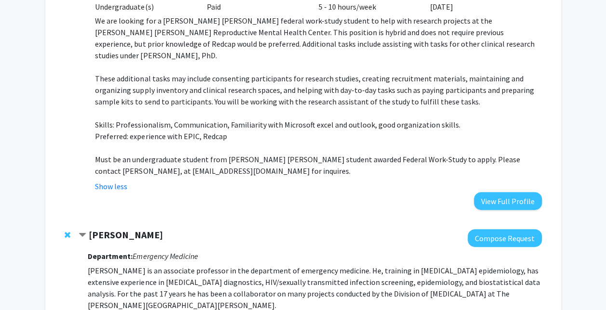
click at [121, 229] on strong "[PERSON_NAME]" at bounding box center [126, 235] width 74 height 12
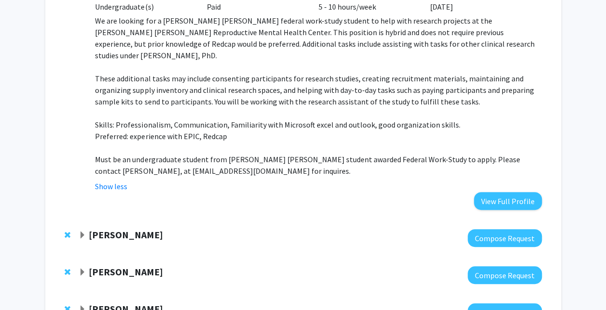
scroll to position [0, 0]
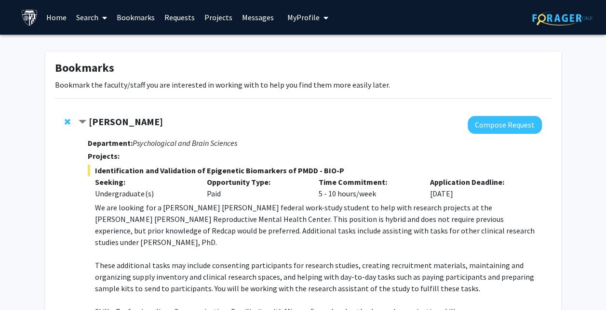
click at [110, 125] on strong "[PERSON_NAME]" at bounding box center [126, 122] width 74 height 12
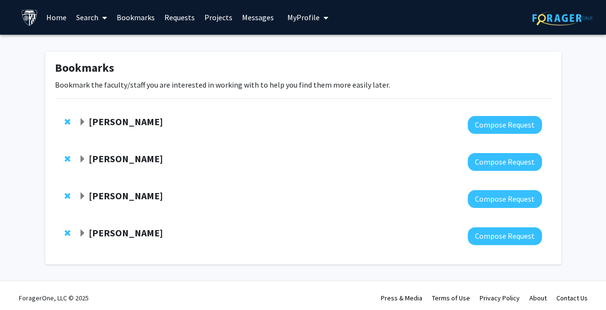
scroll to position [4, 0]
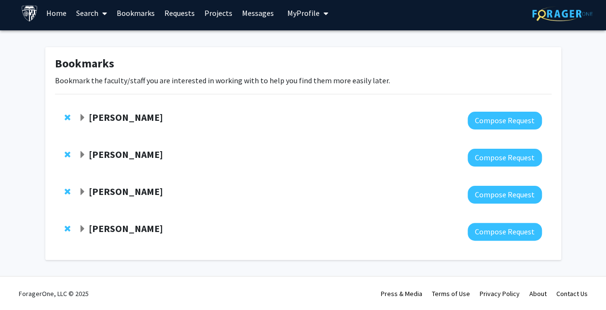
click at [139, 121] on strong "[PERSON_NAME]" at bounding box center [126, 117] width 74 height 12
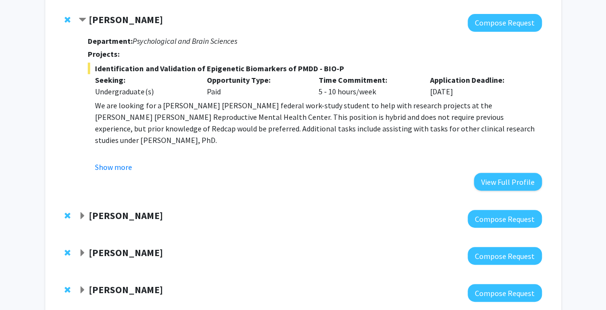
scroll to position [103, 0]
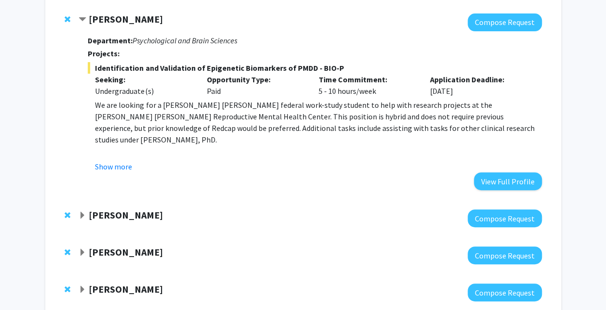
click at [118, 170] on button "Show more" at bounding box center [113, 167] width 37 height 12
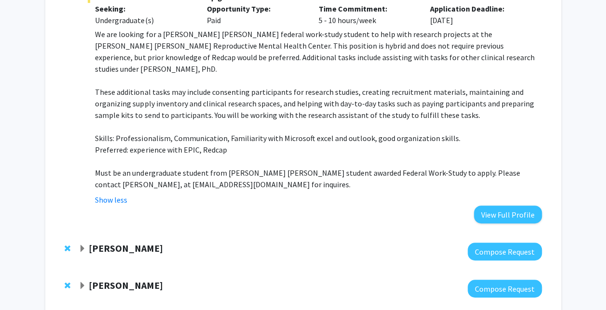
scroll to position [174, 0]
click at [124, 242] on strong "[PERSON_NAME]" at bounding box center [126, 248] width 74 height 12
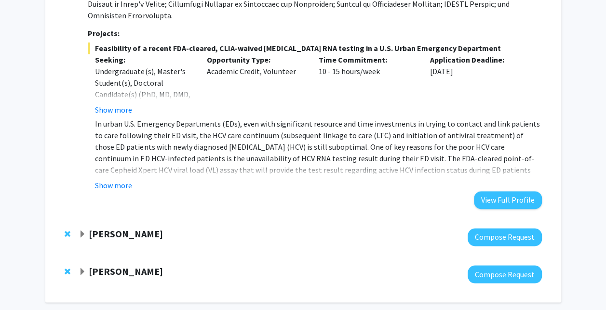
scroll to position [668, 0]
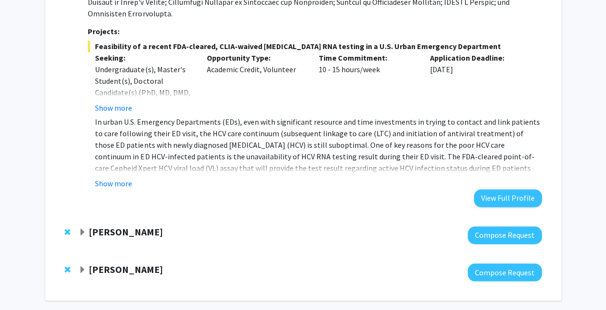
click at [107, 226] on strong "[PERSON_NAME]" at bounding box center [126, 232] width 74 height 12
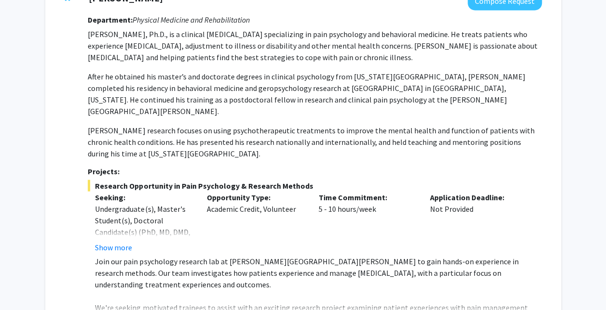
scroll to position [1010, 0]
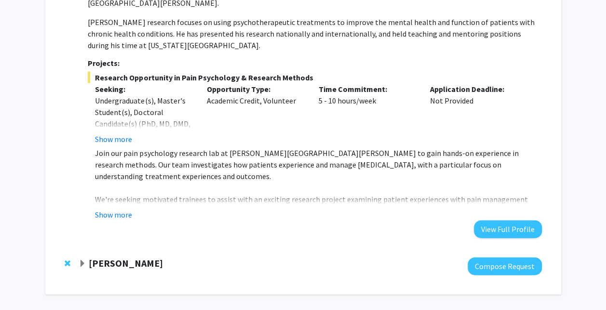
click at [110, 257] on strong "[PERSON_NAME]" at bounding box center [126, 263] width 74 height 12
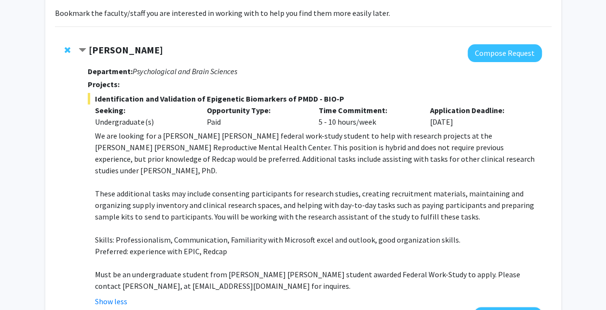
scroll to position [73, 0]
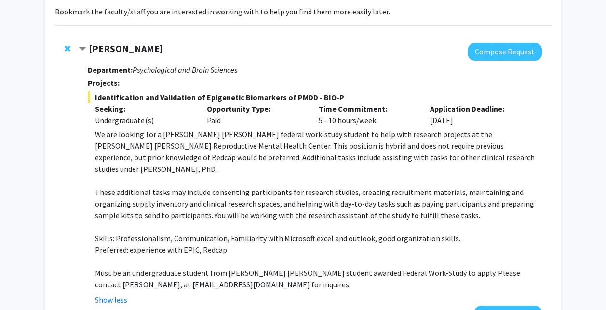
click at [105, 53] on strong "[PERSON_NAME]" at bounding box center [126, 48] width 74 height 12
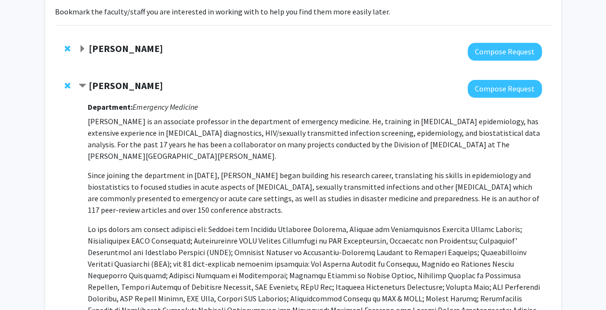
click at [113, 89] on strong "[PERSON_NAME]" at bounding box center [126, 86] width 74 height 12
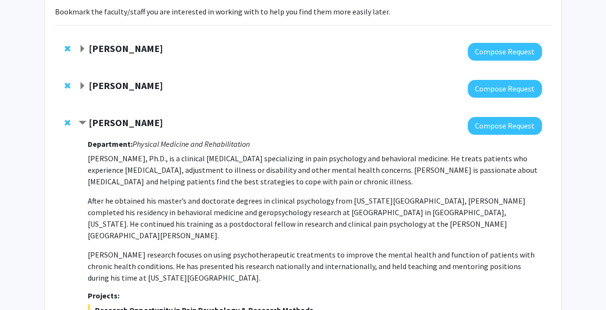
click at [120, 124] on strong "[PERSON_NAME]" at bounding box center [126, 123] width 74 height 12
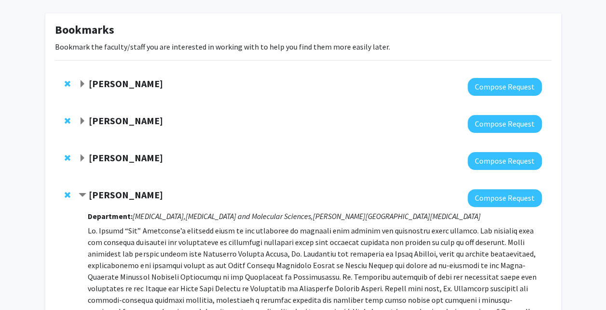
scroll to position [29, 0]
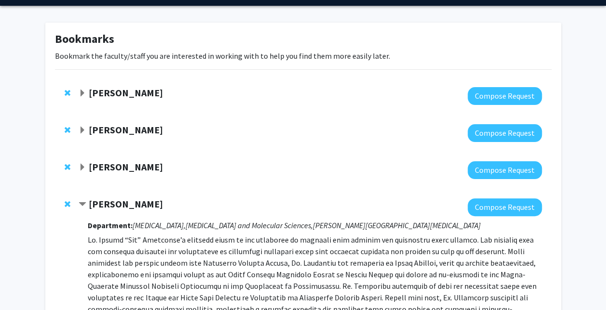
click at [119, 88] on strong "[PERSON_NAME]" at bounding box center [126, 93] width 74 height 12
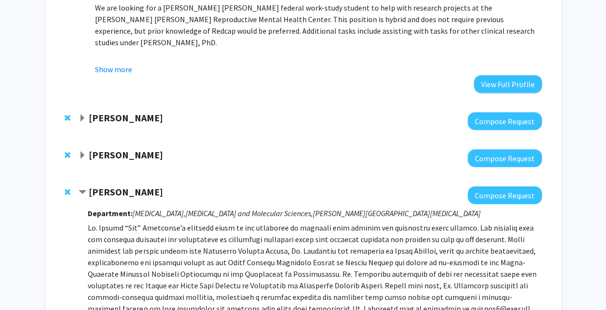
scroll to position [201, 0]
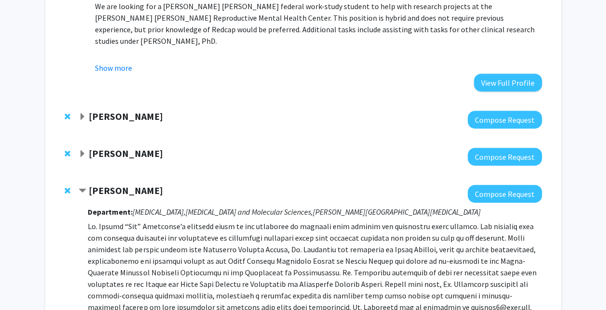
click at [122, 120] on strong "[PERSON_NAME]" at bounding box center [126, 116] width 74 height 12
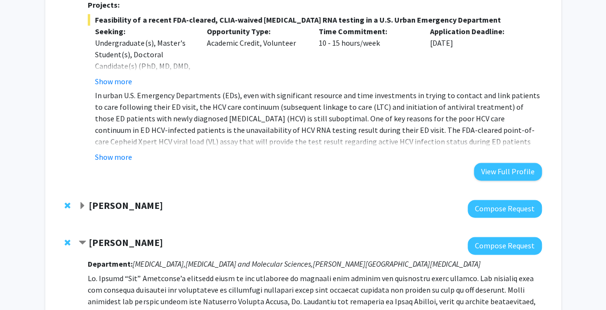
scroll to position [591, 0]
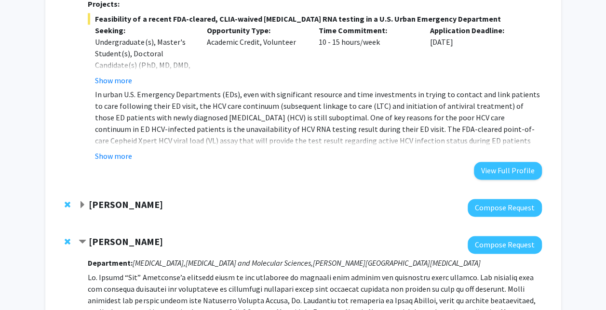
click at [128, 199] on strong "[PERSON_NAME]" at bounding box center [126, 205] width 74 height 12
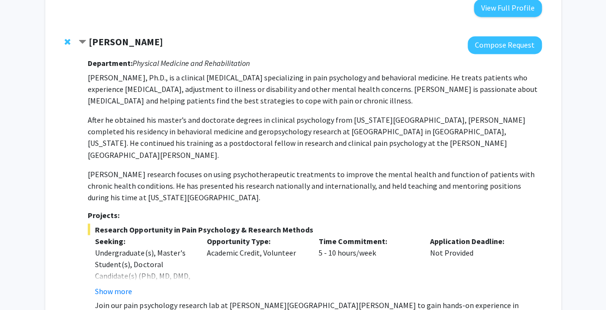
scroll to position [760, 0]
